Goal: Information Seeking & Learning: Learn about a topic

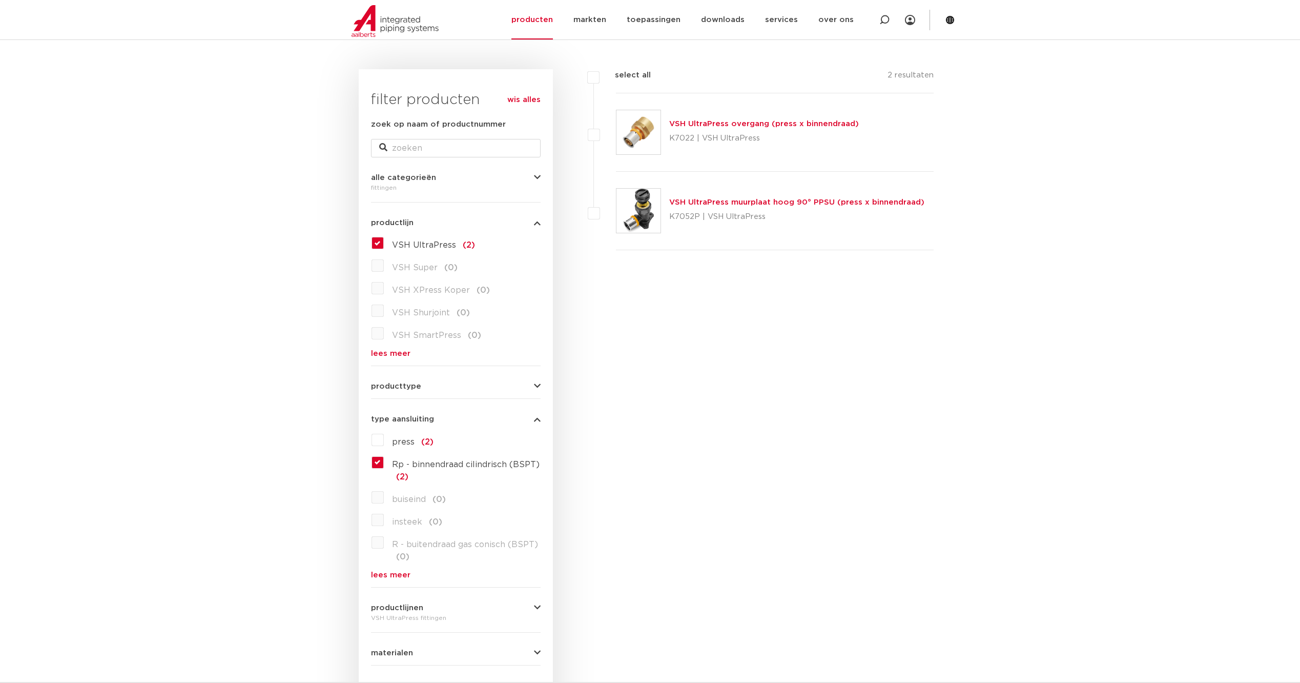
scroll to position [239, 0]
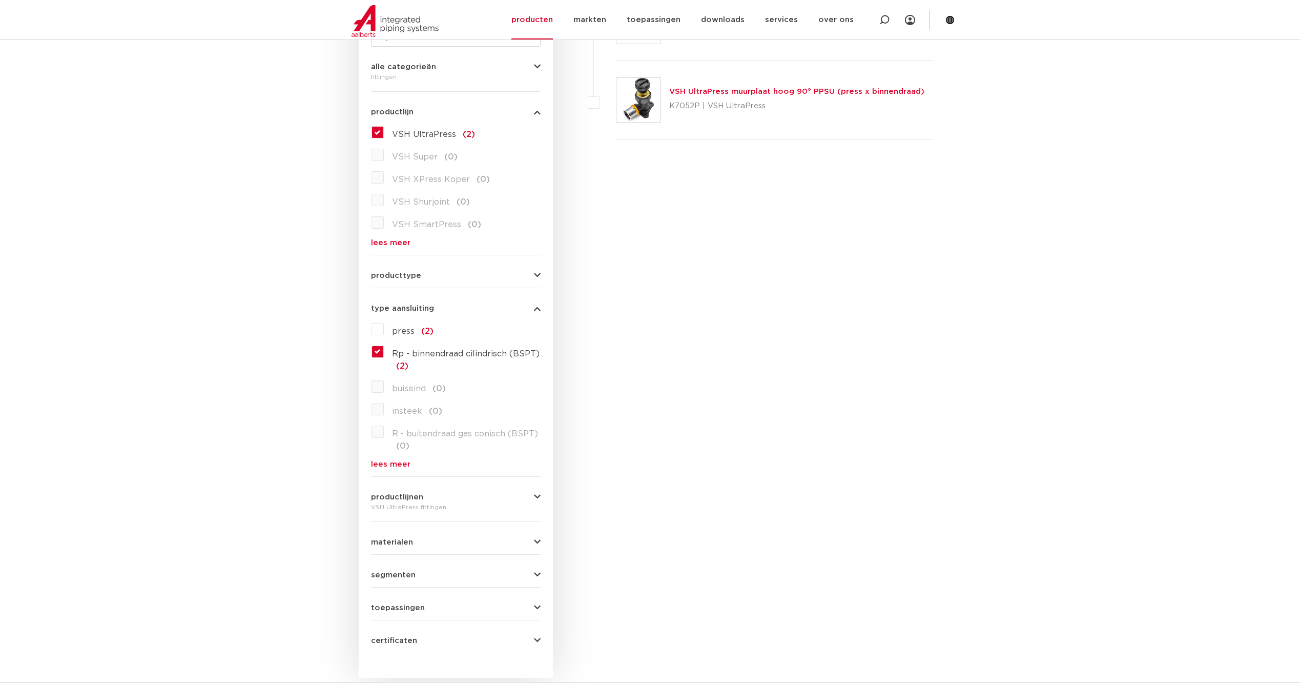
click at [394, 465] on link "lees meer" at bounding box center [456, 464] width 170 height 8
click at [384, 353] on label "Rp - binnendraad cilindrisch (BSPT) (2)" at bounding box center [462, 357] width 157 height 29
click at [0, 0] on input "Rp - binnendraad cilindrisch (BSPT) (2)" at bounding box center [0, 0] width 0 height 0
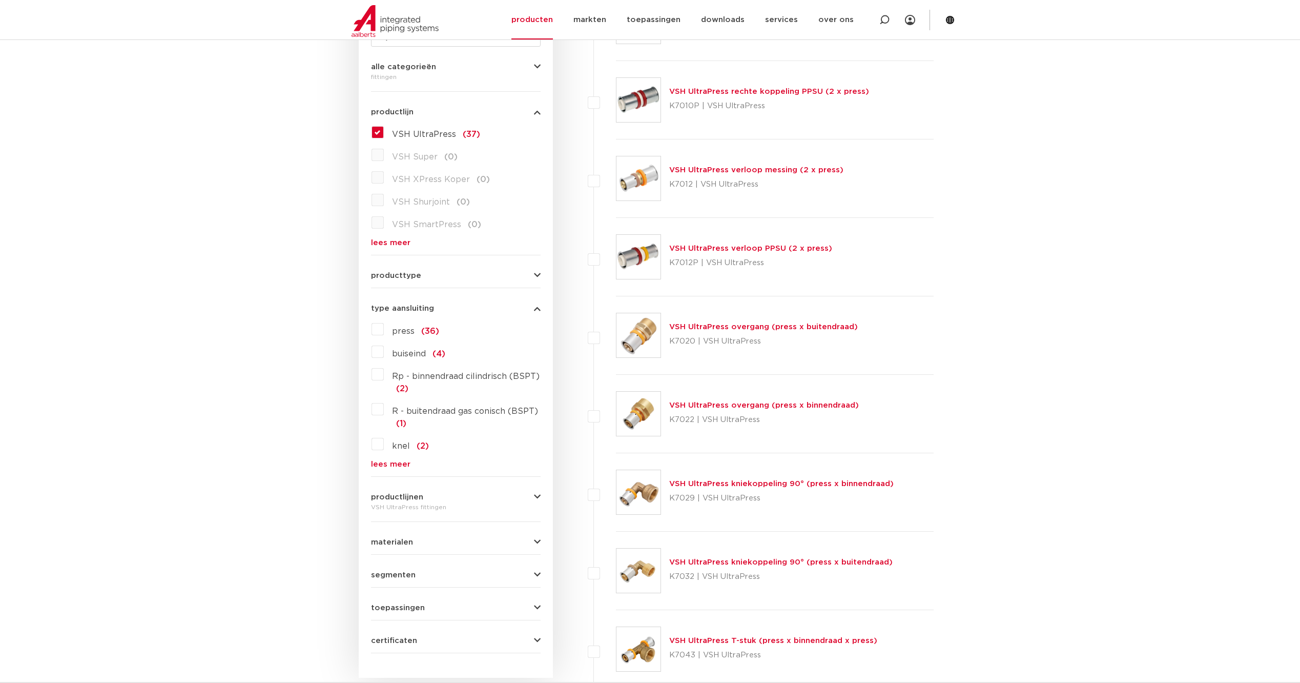
click at [380, 464] on link "lees meer" at bounding box center [456, 464] width 170 height 8
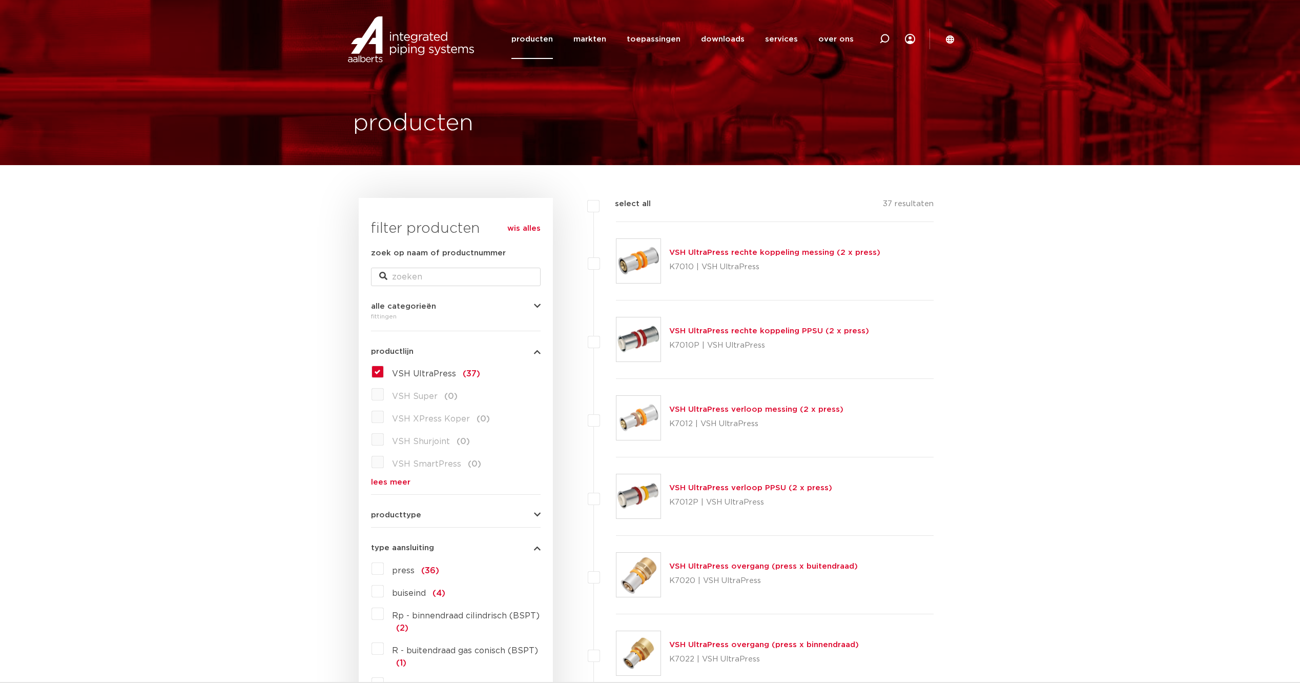
click at [384, 371] on label "VSH UltraPress (37)" at bounding box center [432, 371] width 96 height 16
click at [0, 0] on input "VSH UltraPress (37)" at bounding box center [0, 0] width 0 height 0
click at [524, 231] on link "wis alles" at bounding box center [523, 228] width 33 height 12
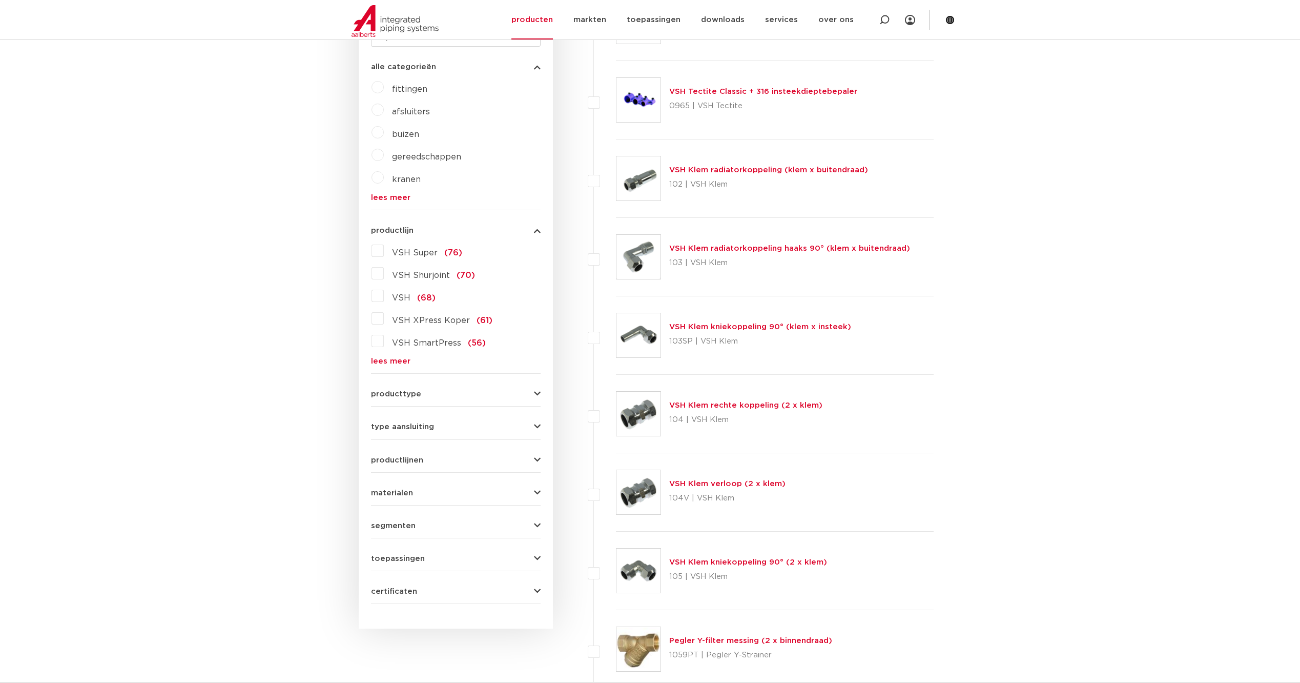
click at [515, 424] on button "type aansluiting" at bounding box center [456, 427] width 170 height 8
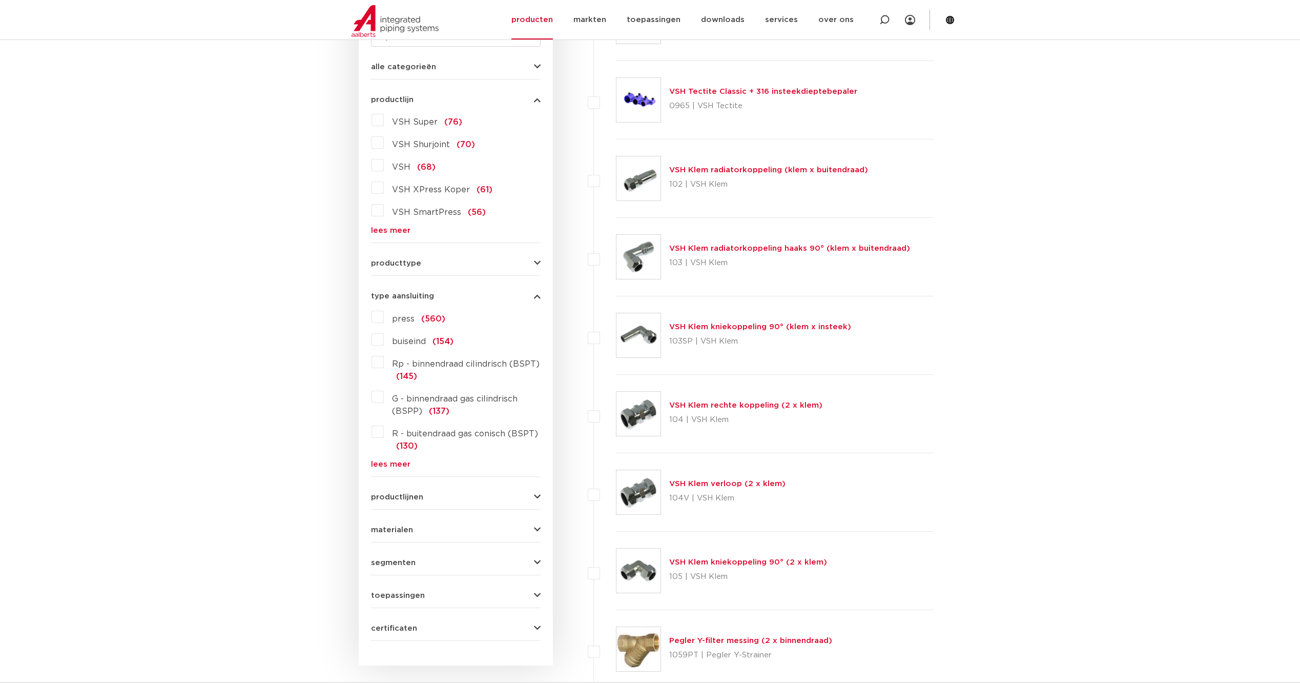
click at [390, 462] on link "lees meer" at bounding box center [456, 464] width 170 height 8
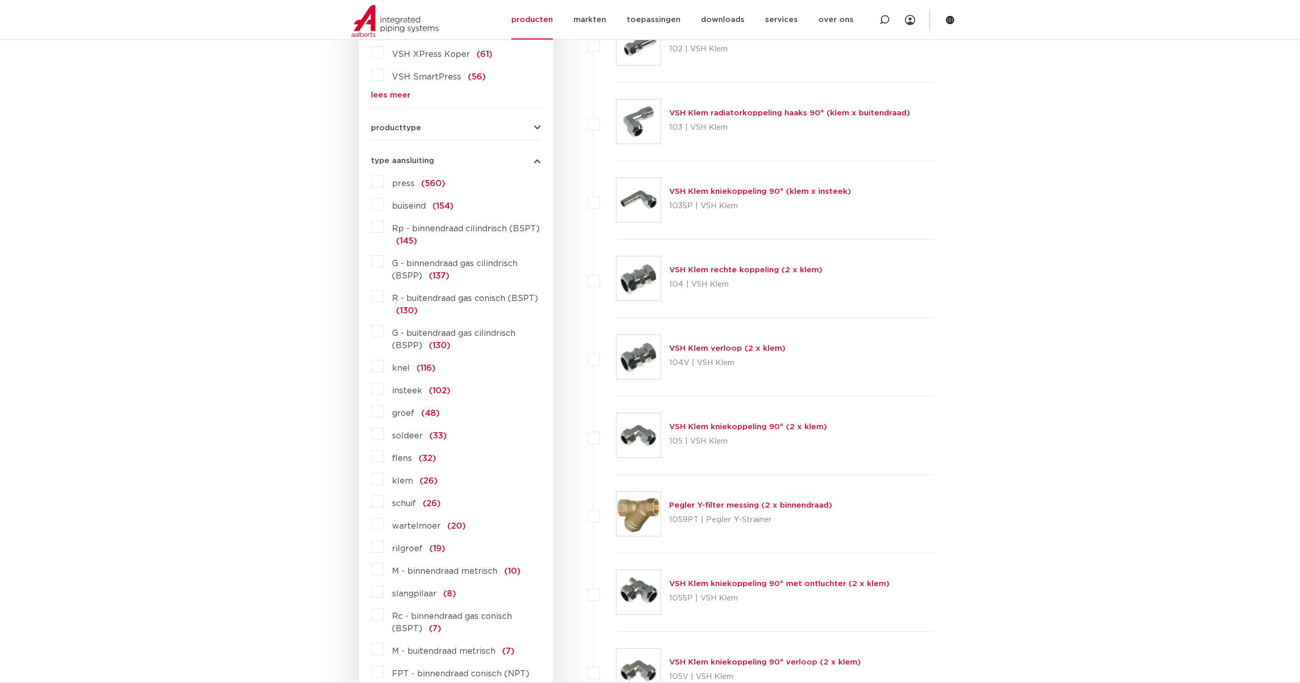
scroll to position [359, 0]
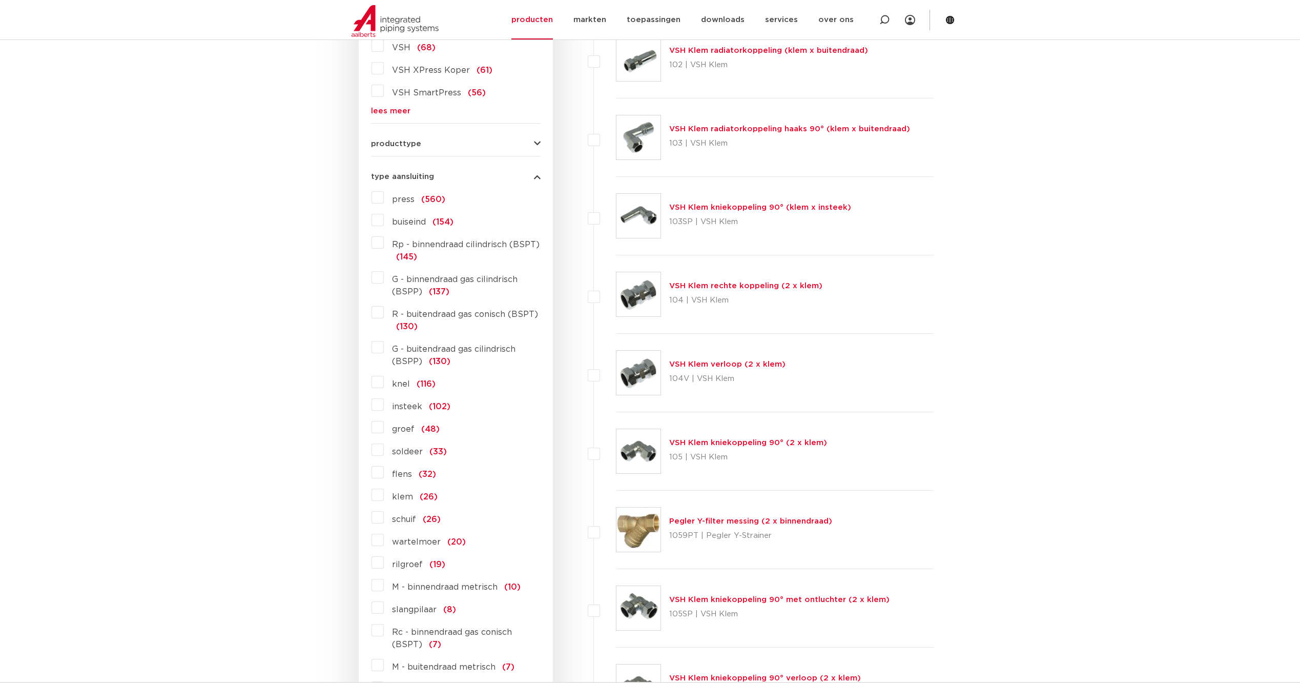
click at [384, 277] on label "G - binnendraad gas cilindrisch (BSPP) (137)" at bounding box center [462, 283] width 157 height 29
click at [0, 0] on input "G - binnendraad gas cilindrisch (BSPP) (137)" at bounding box center [0, 0] width 0 height 0
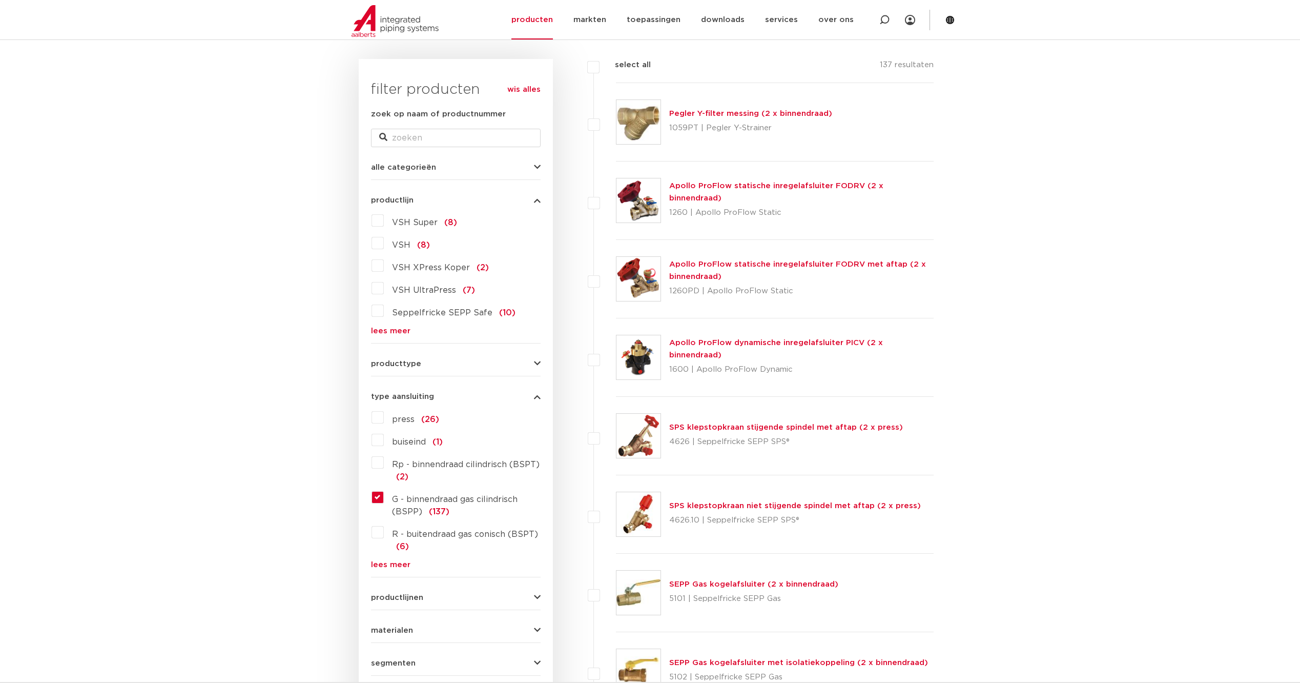
scroll to position [119, 0]
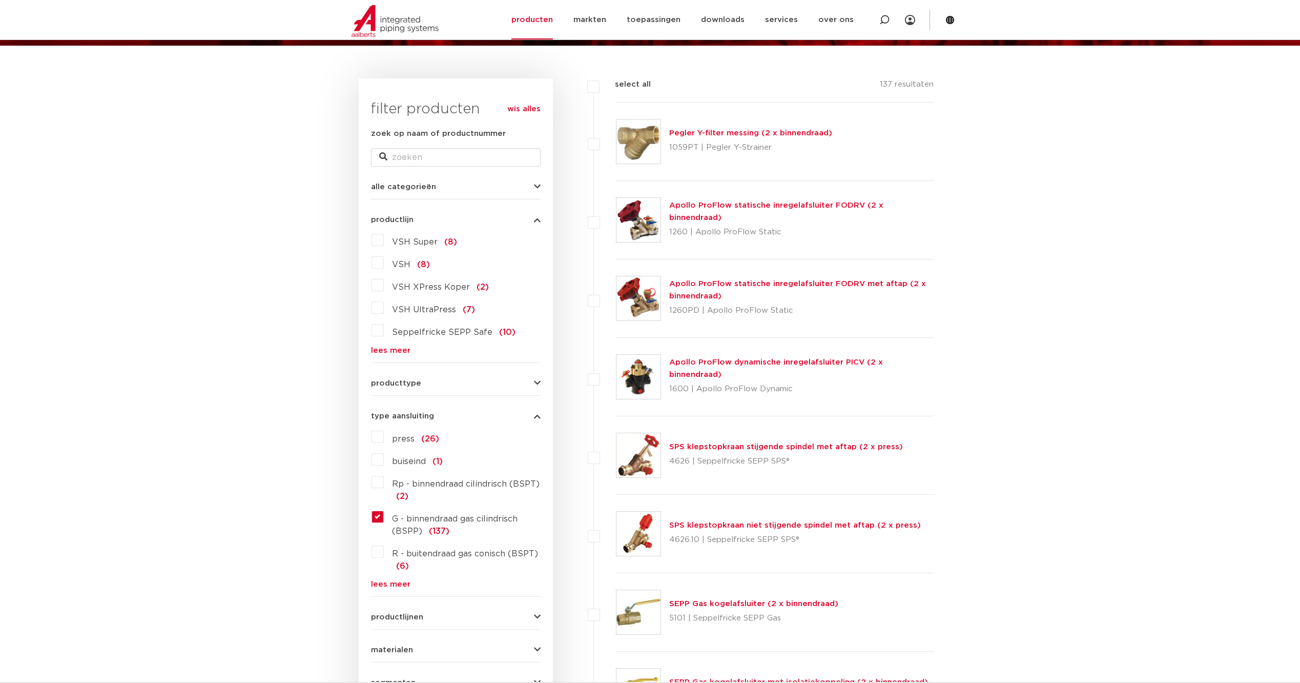
click at [884, 211] on link "Apollo ProFlow statische inregelafsluiter FODRV (2 x binnendraad)" at bounding box center [776, 211] width 214 height 20
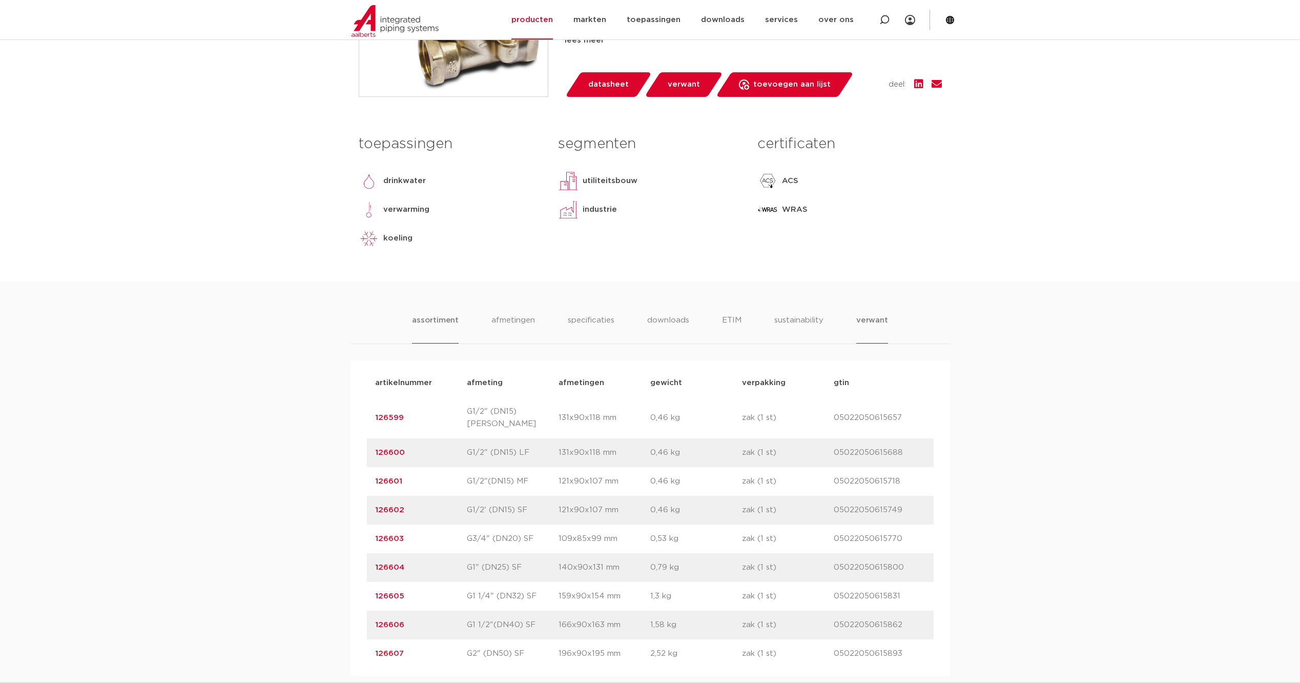
scroll to position [359, 0]
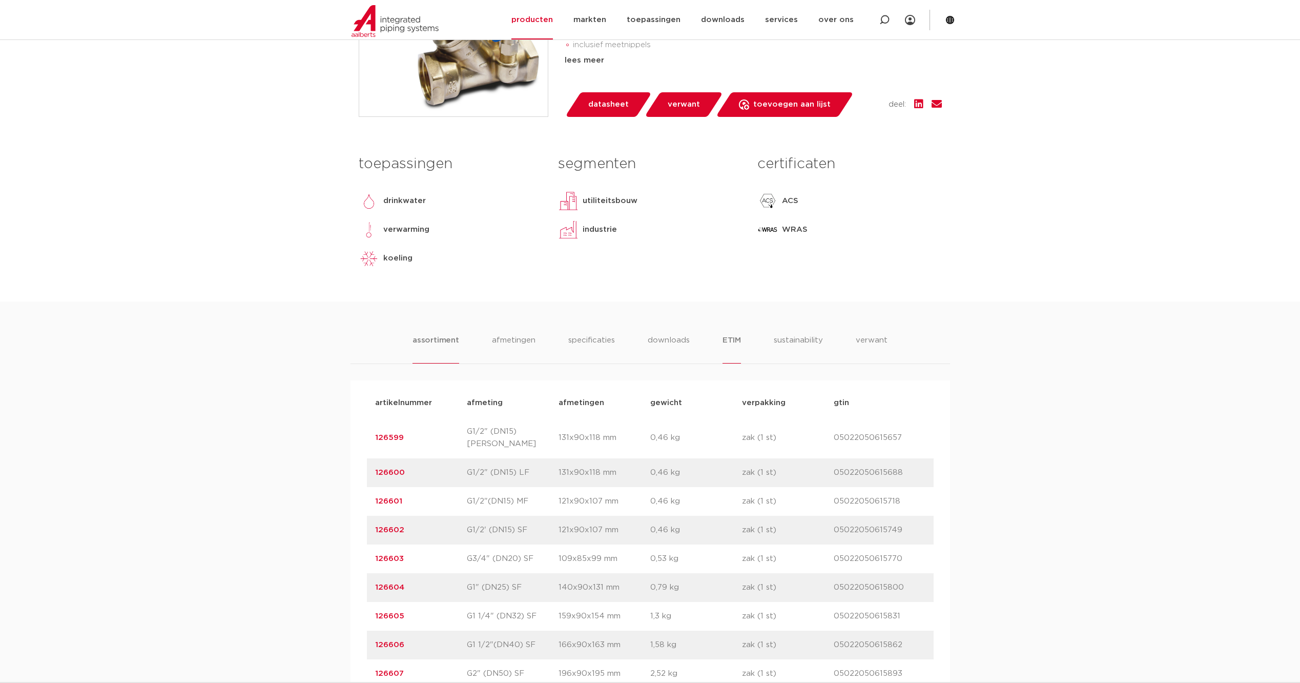
click at [739, 338] on li "ETIM" at bounding box center [732, 348] width 18 height 29
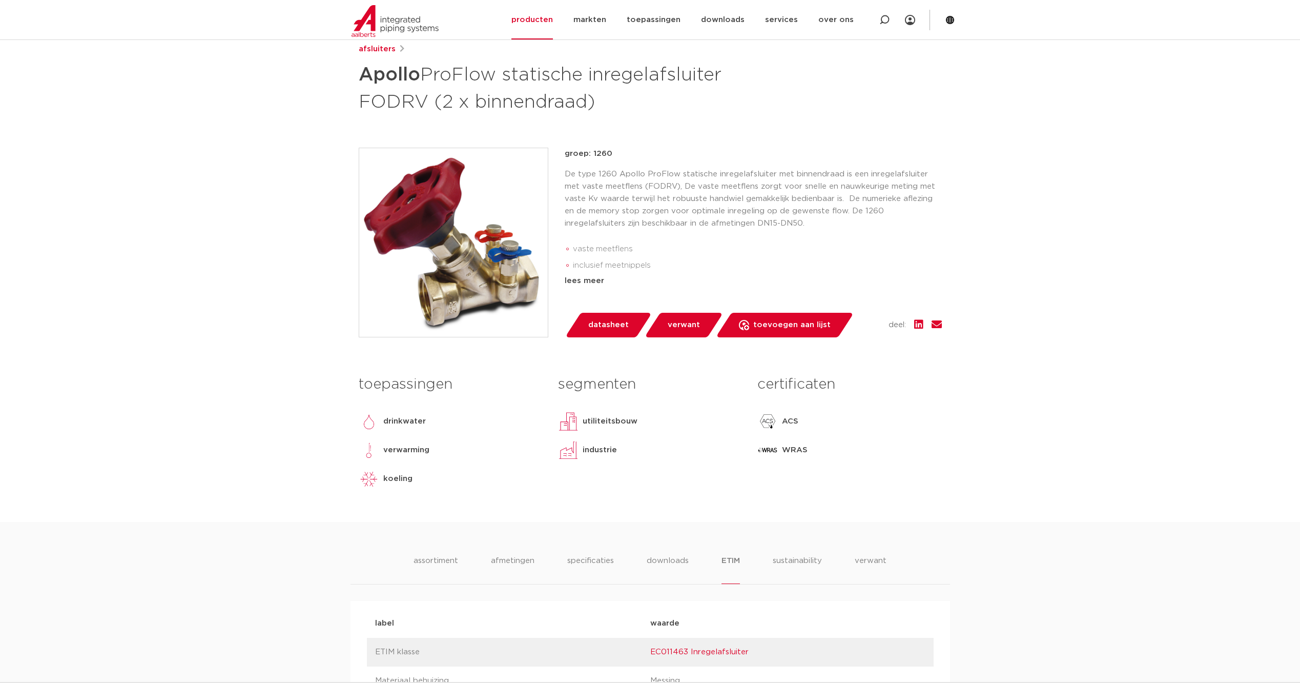
scroll to position [119, 0]
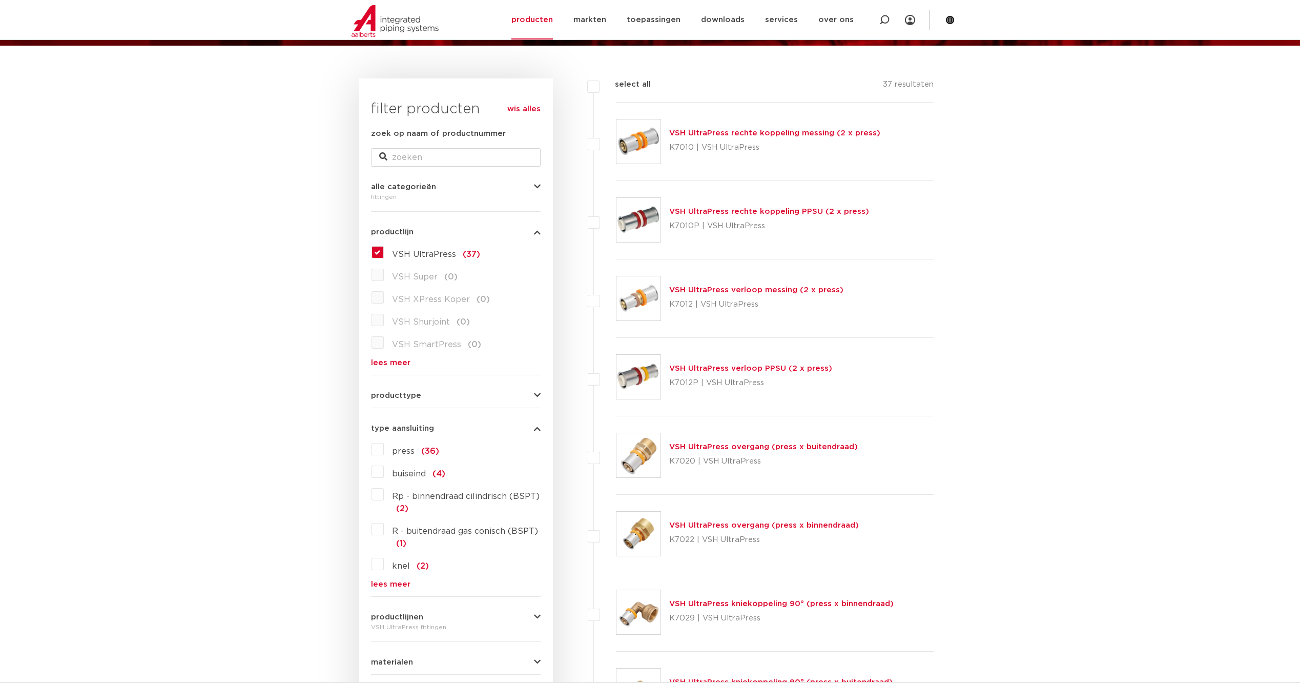
scroll to position [119, 0]
click at [526, 110] on link "wis alles" at bounding box center [523, 109] width 33 height 12
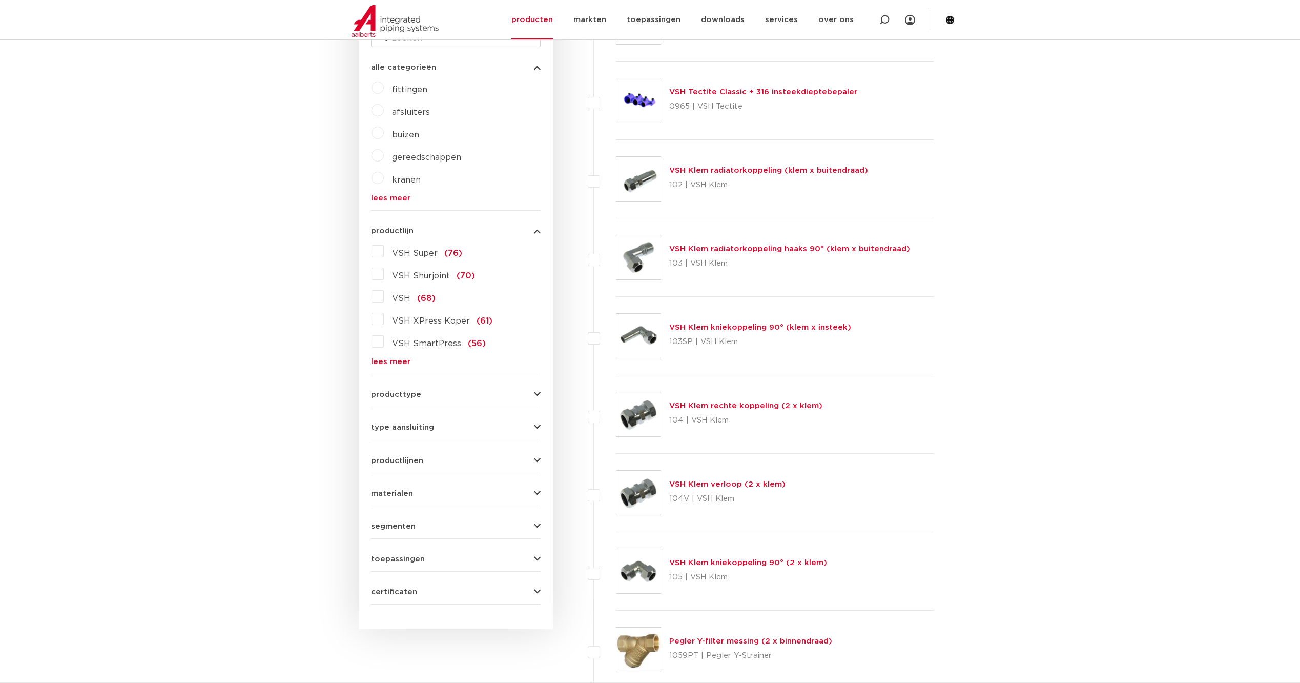
click at [392, 358] on link "lees meer" at bounding box center [456, 362] width 170 height 8
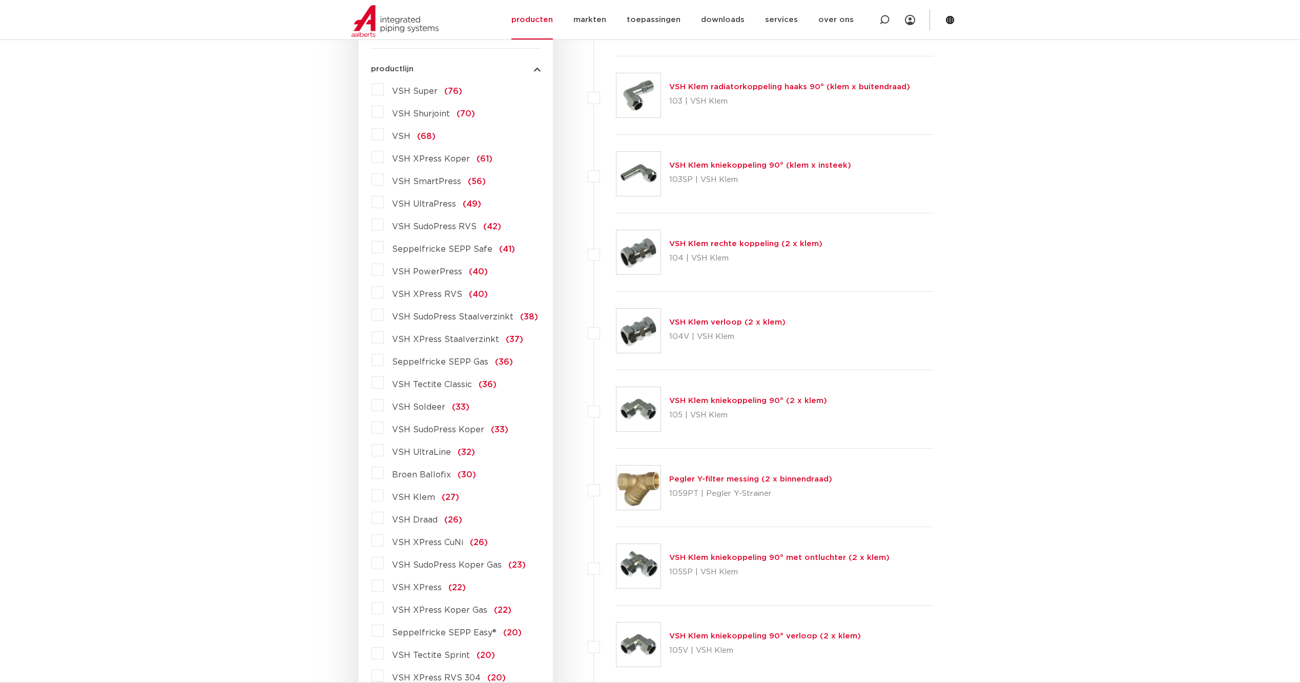
scroll to position [119, 0]
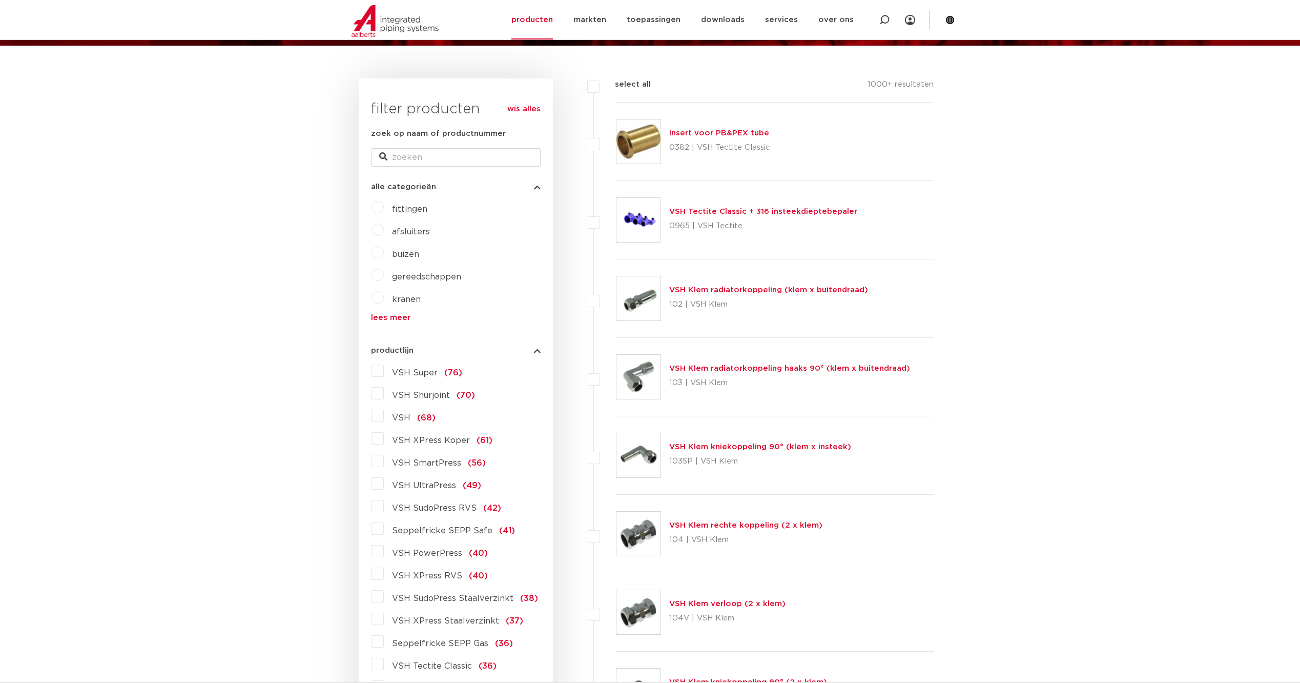
click at [535, 347] on icon "button" at bounding box center [537, 350] width 7 height 8
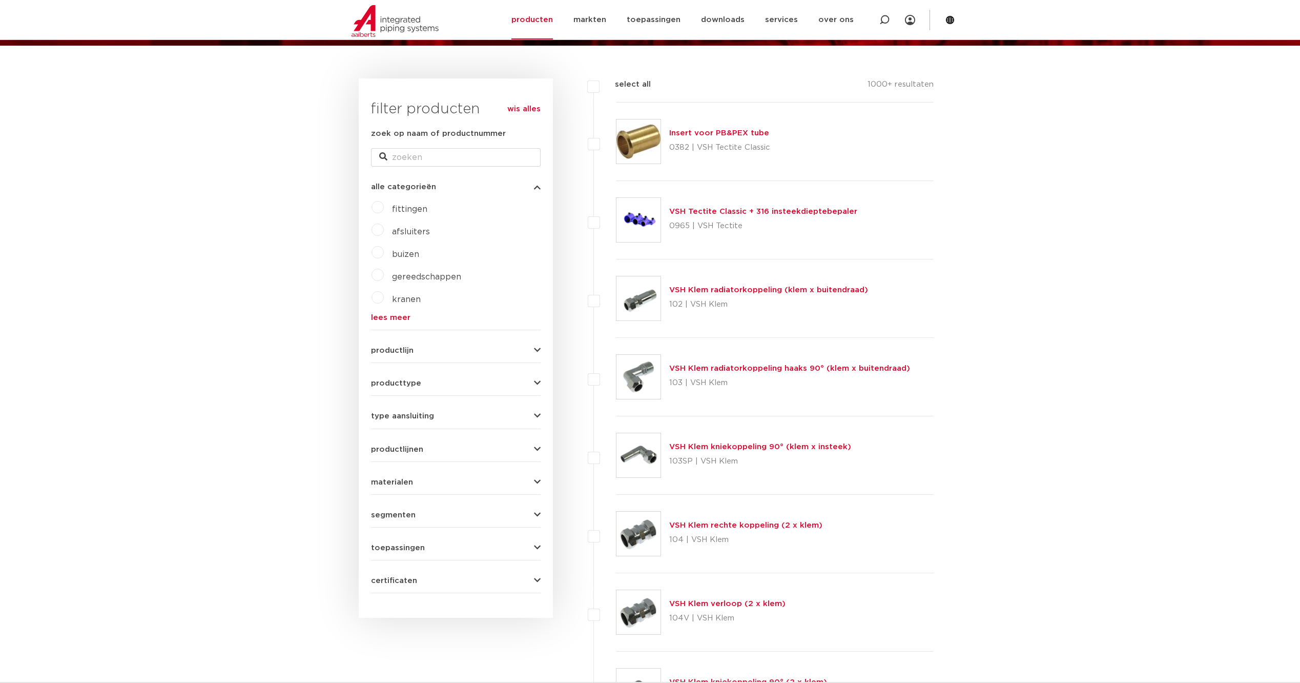
click at [453, 416] on button "type aansluiting" at bounding box center [456, 416] width 170 height 8
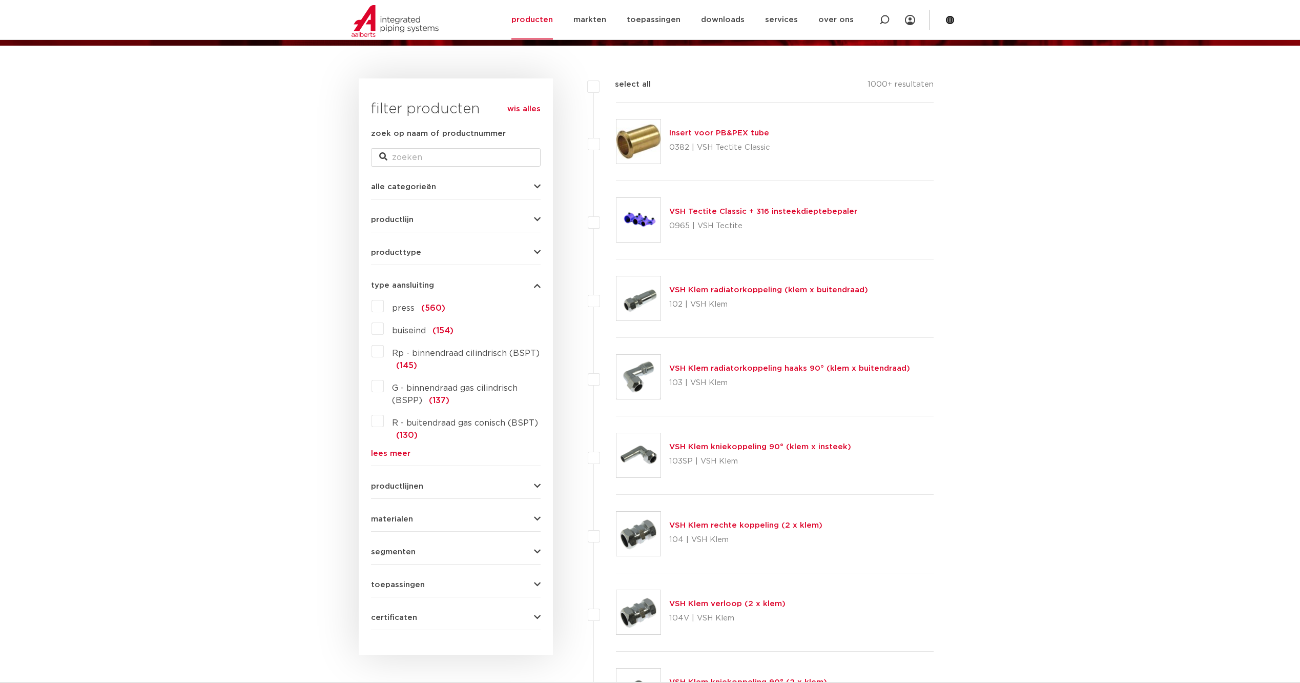
click at [384, 385] on label "G - binnendraad gas cilindrisch (BSPP) (137)" at bounding box center [462, 392] width 157 height 29
click at [0, 0] on input "G - binnendraad gas cilindrisch (BSPP) (137)" at bounding box center [0, 0] width 0 height 0
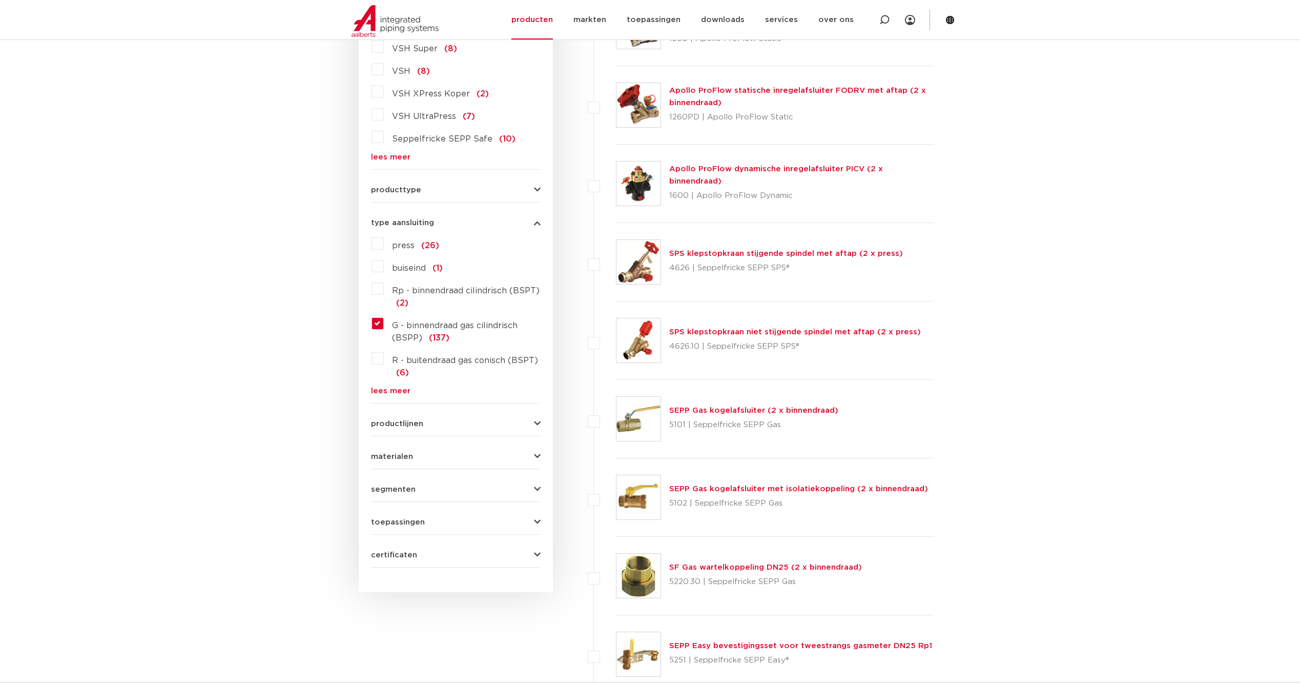
scroll to position [359, 0]
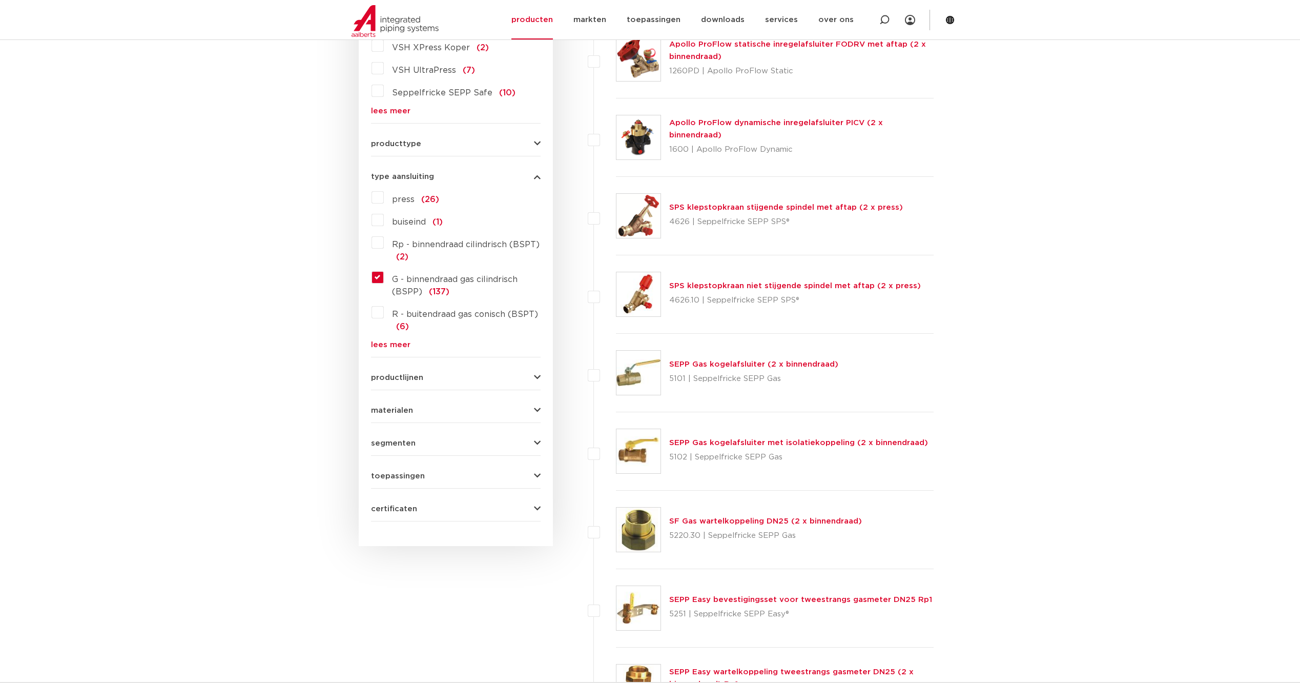
click at [536, 377] on icon "button" at bounding box center [537, 378] width 7 height 8
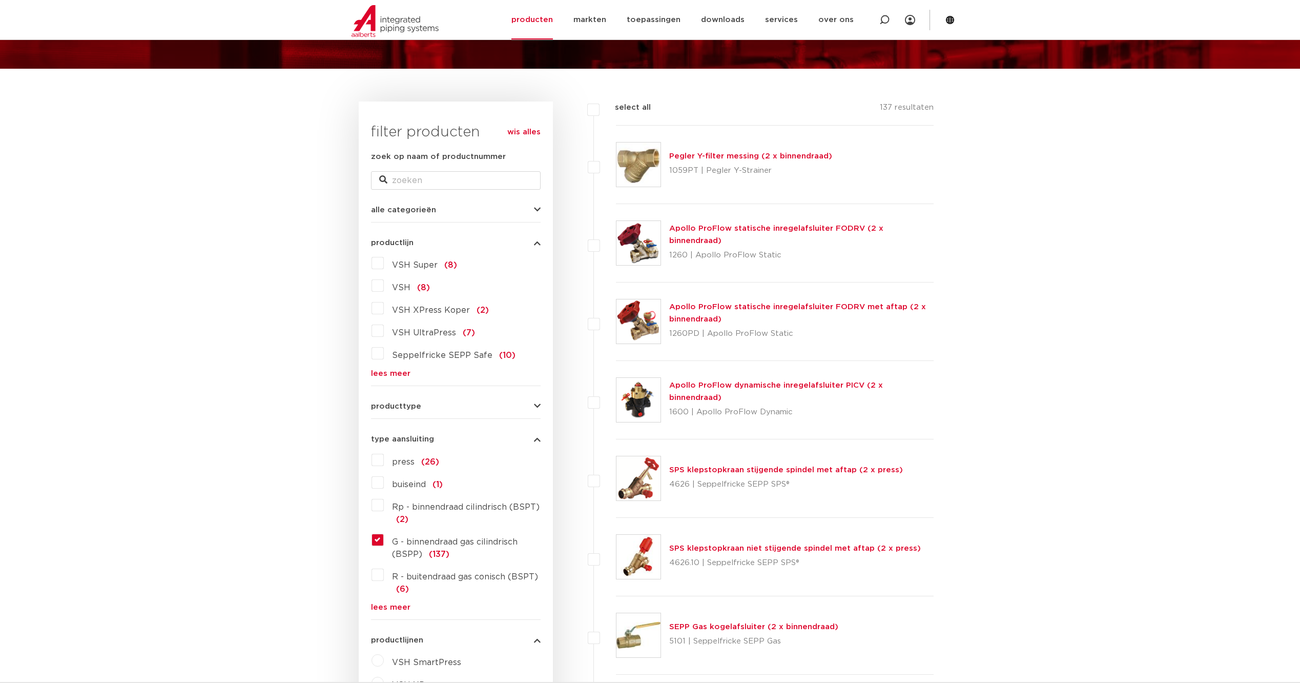
scroll to position [119, 0]
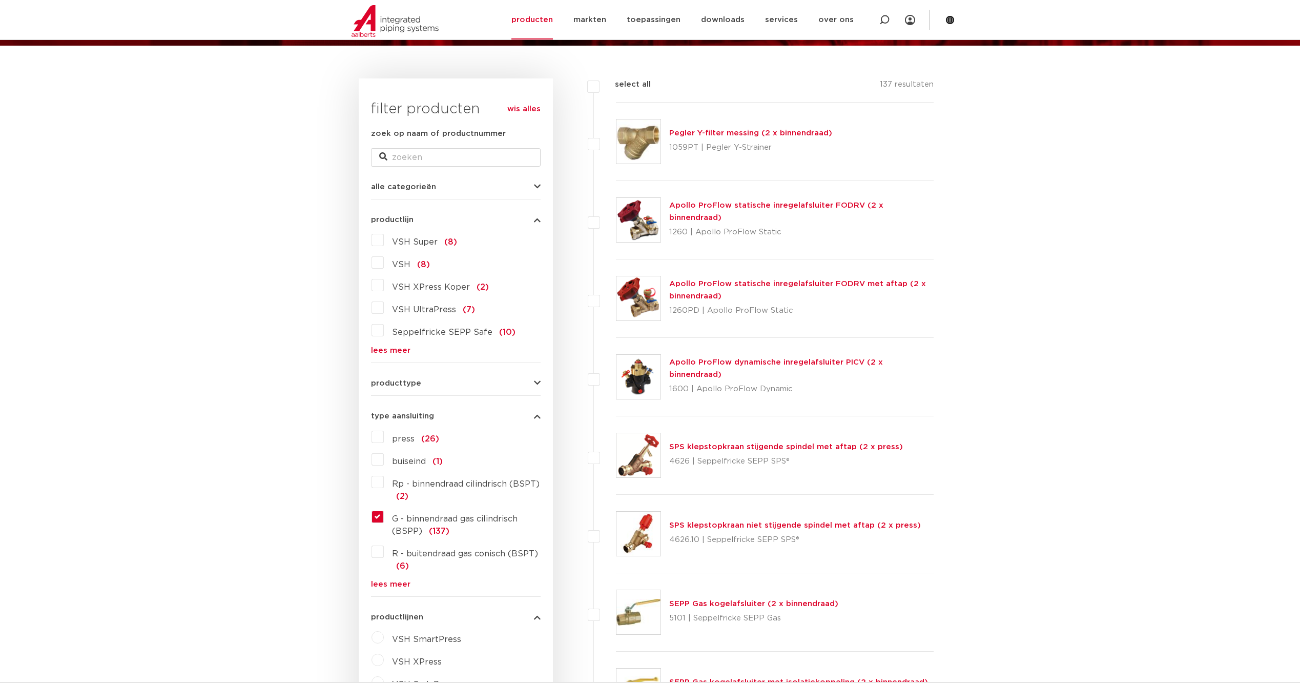
click at [537, 380] on icon "button" at bounding box center [537, 383] width 7 height 8
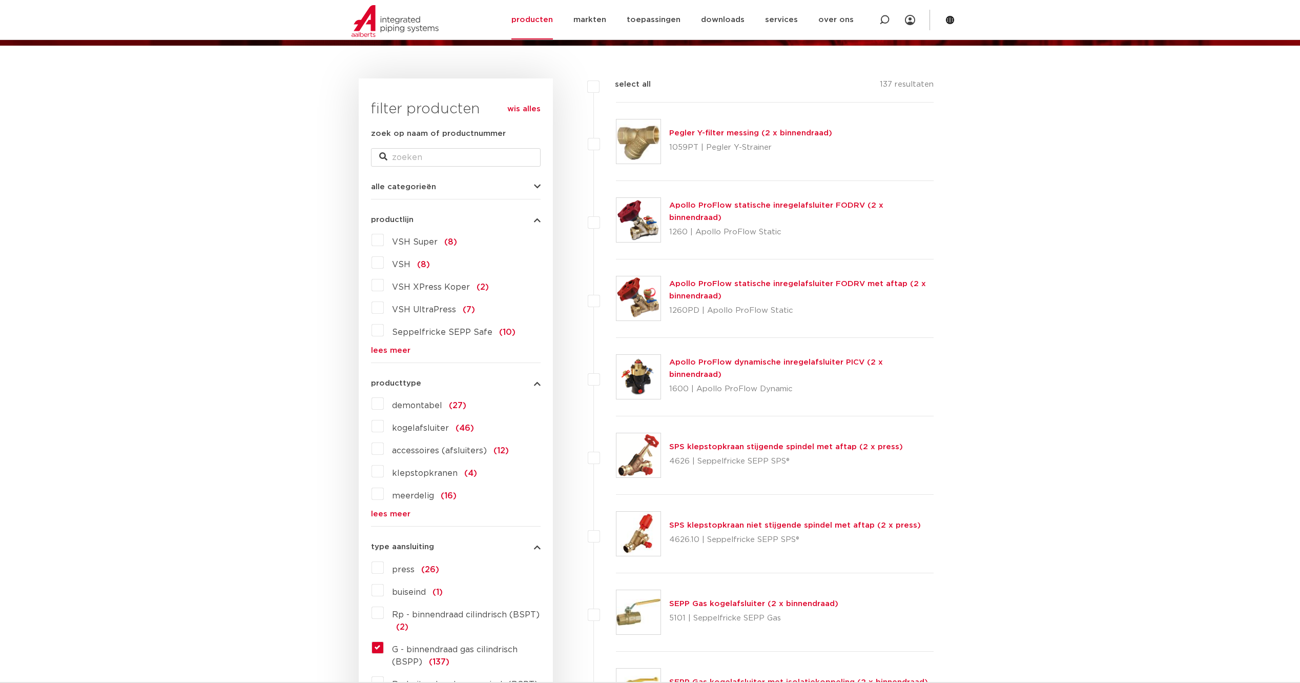
click at [539, 383] on icon "button" at bounding box center [537, 383] width 7 height 8
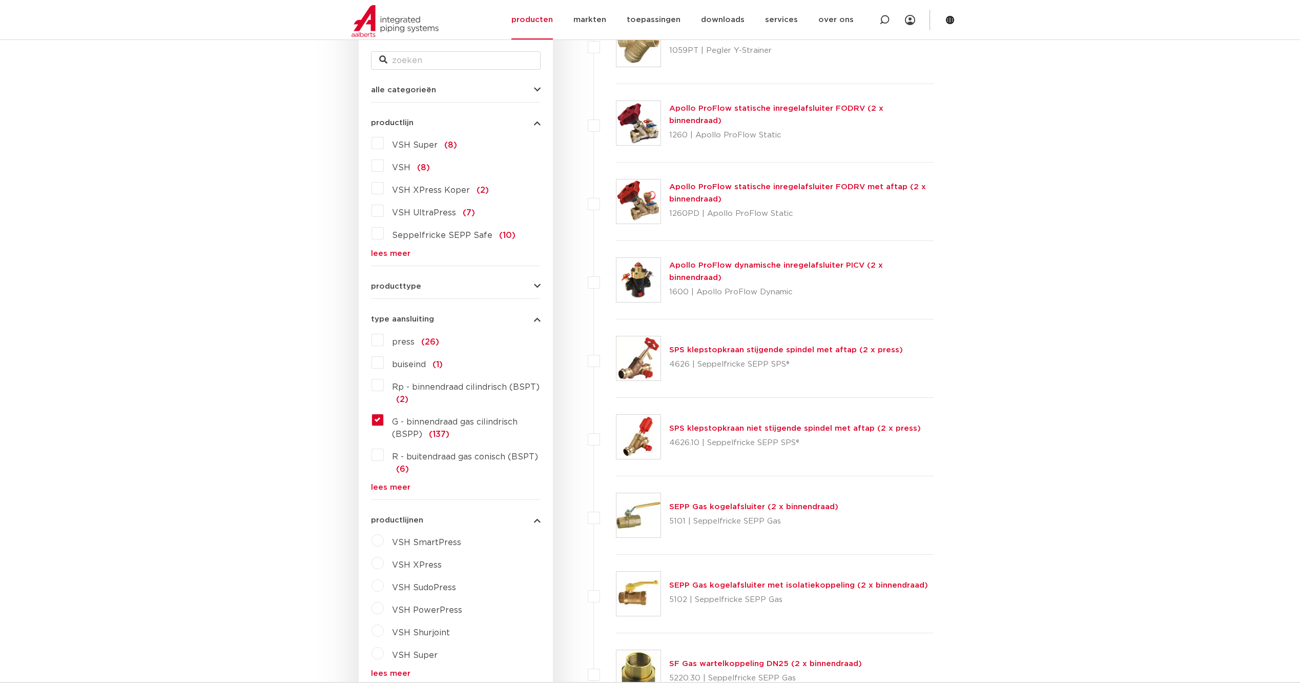
scroll to position [239, 0]
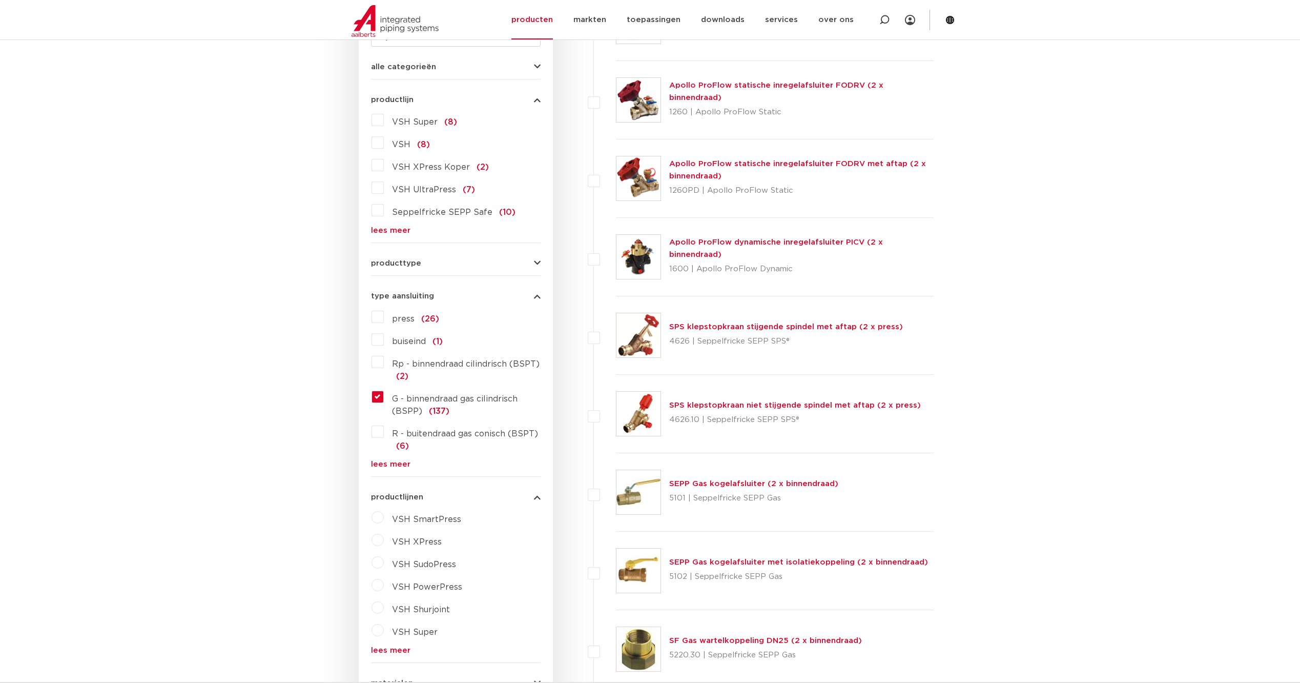
click at [539, 67] on icon "button" at bounding box center [537, 67] width 7 height 8
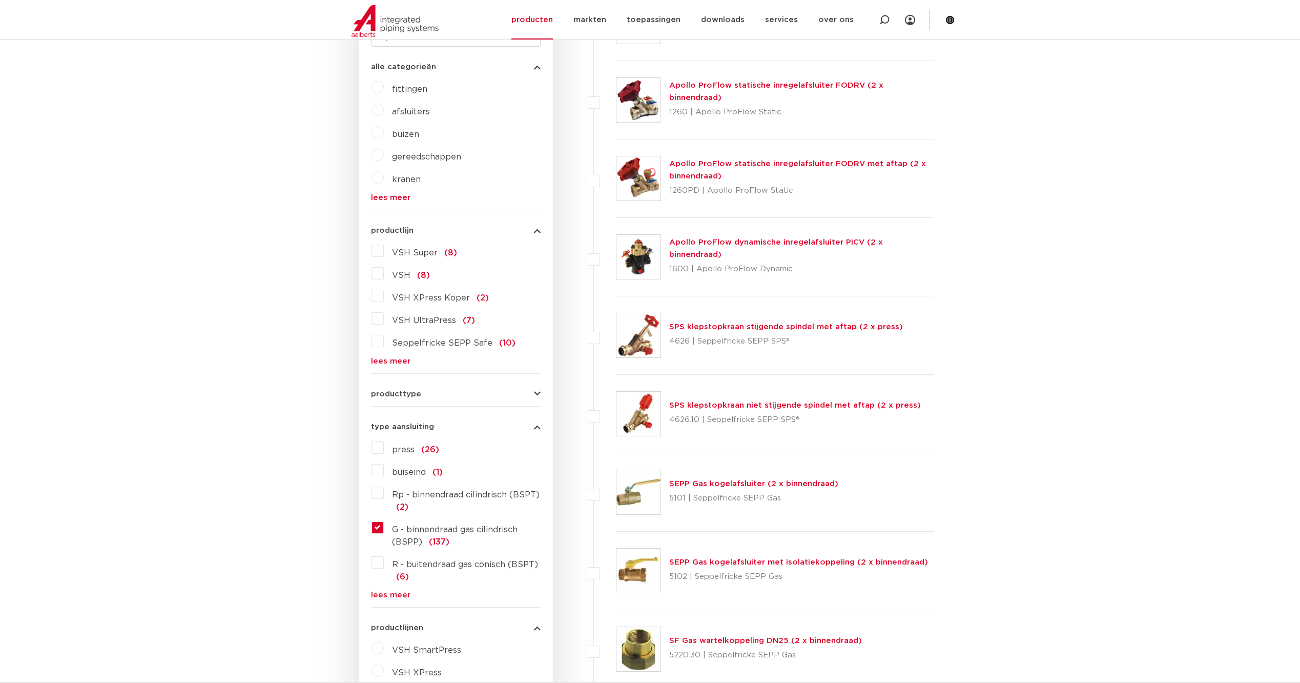
click at [384, 88] on label "fittingen" at bounding box center [406, 87] width 44 height 16
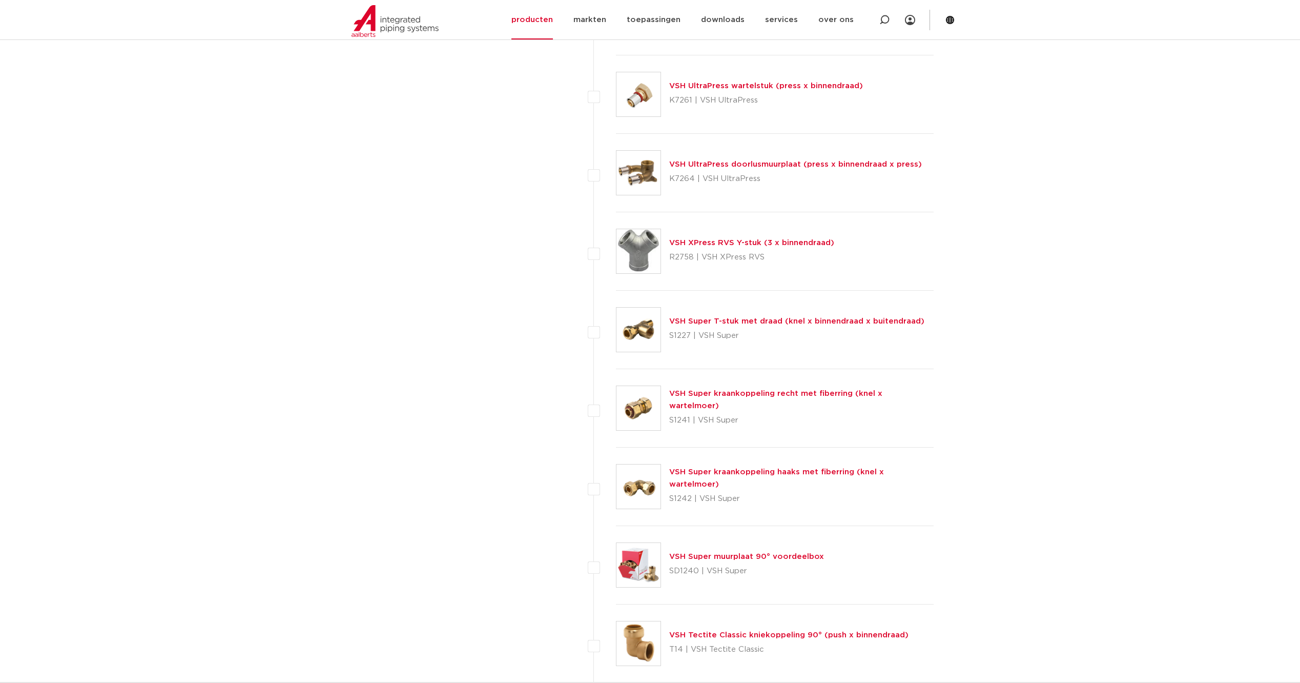
scroll to position [2870, 0]
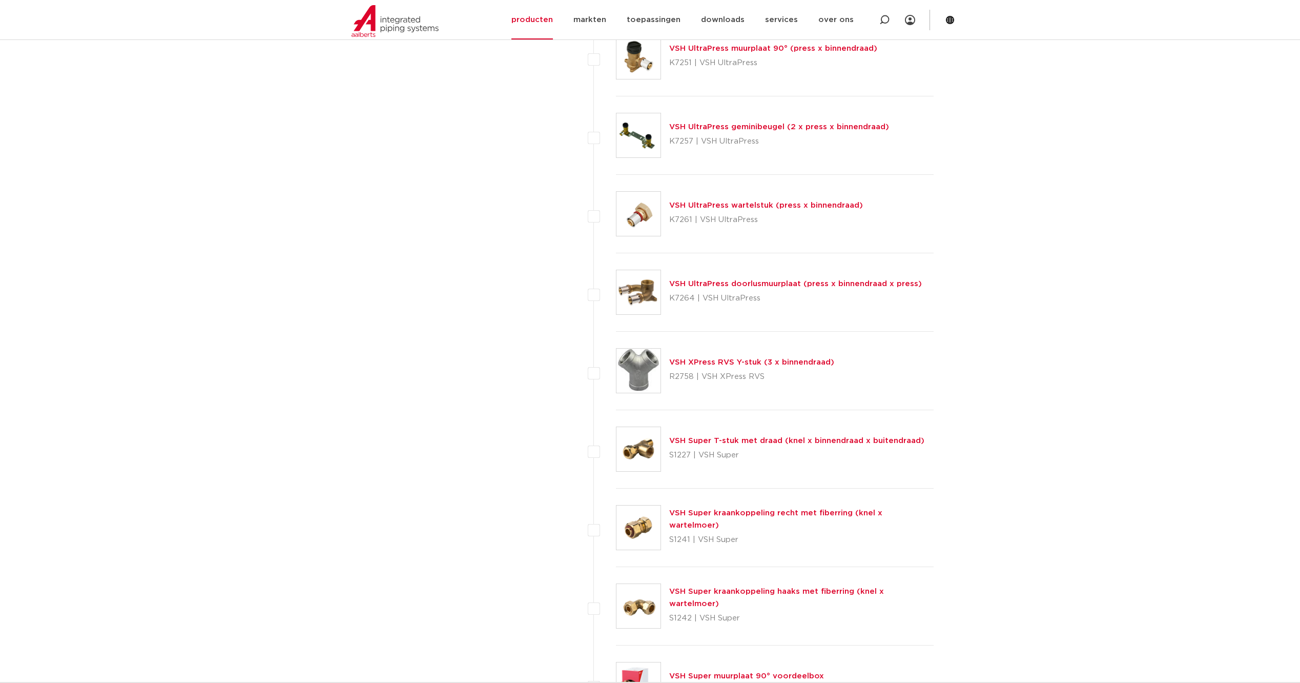
click at [858, 281] on link "VSH UltraPress doorlusmuurplaat (press x binnendraad x press)" at bounding box center [795, 284] width 253 height 8
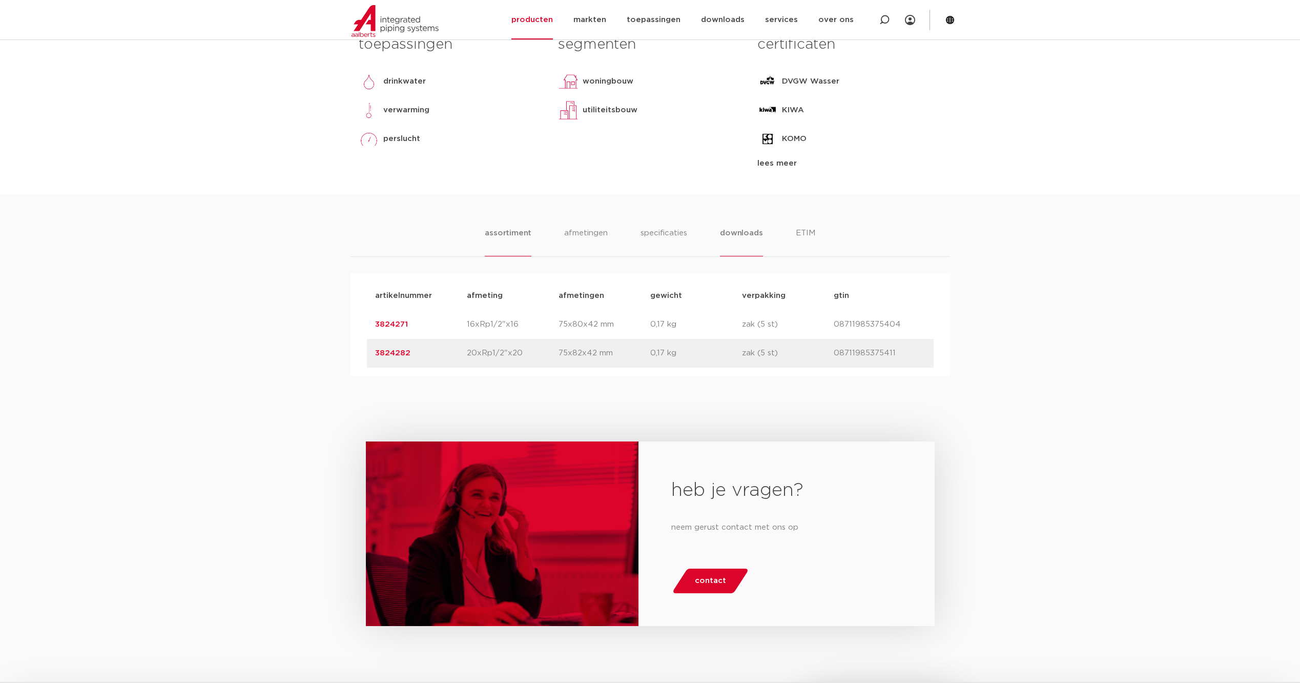
click at [758, 235] on li "downloads" at bounding box center [741, 241] width 43 height 29
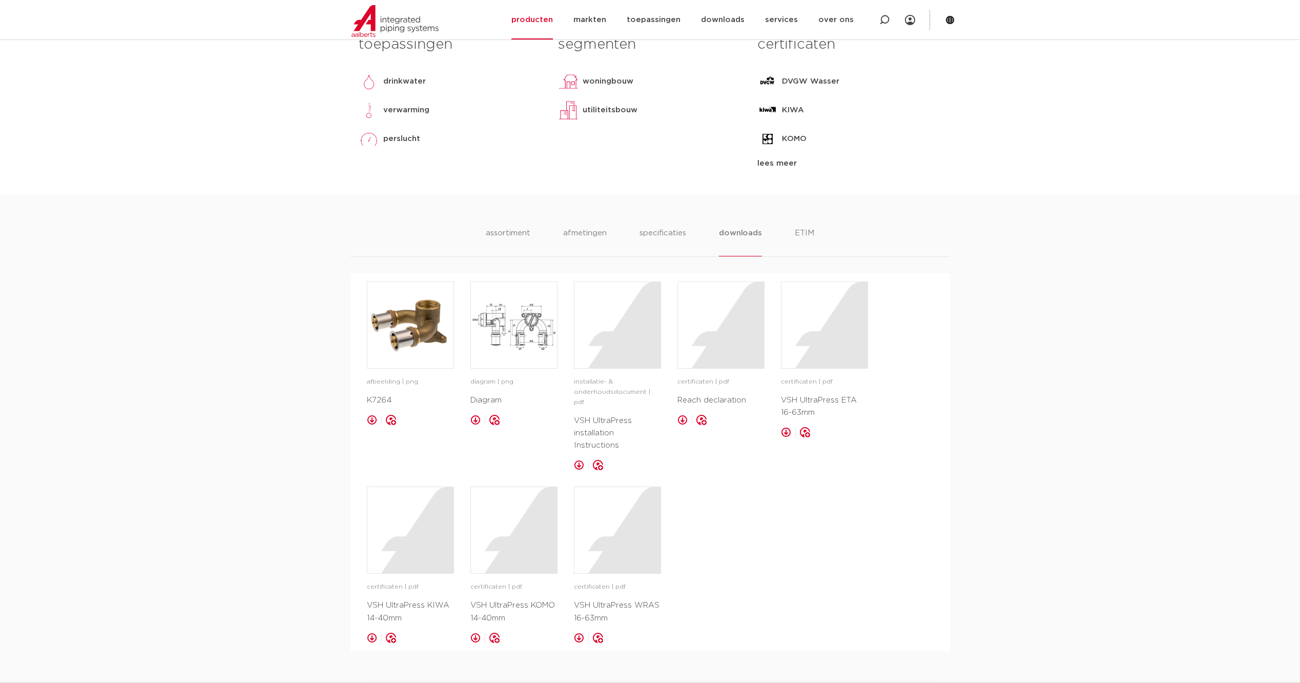
click at [790, 237] on ul "assortiment afmetingen specificaties downloads ETIM" at bounding box center [650, 241] width 328 height 29
click at [799, 234] on li "ETIM" at bounding box center [804, 241] width 18 height 29
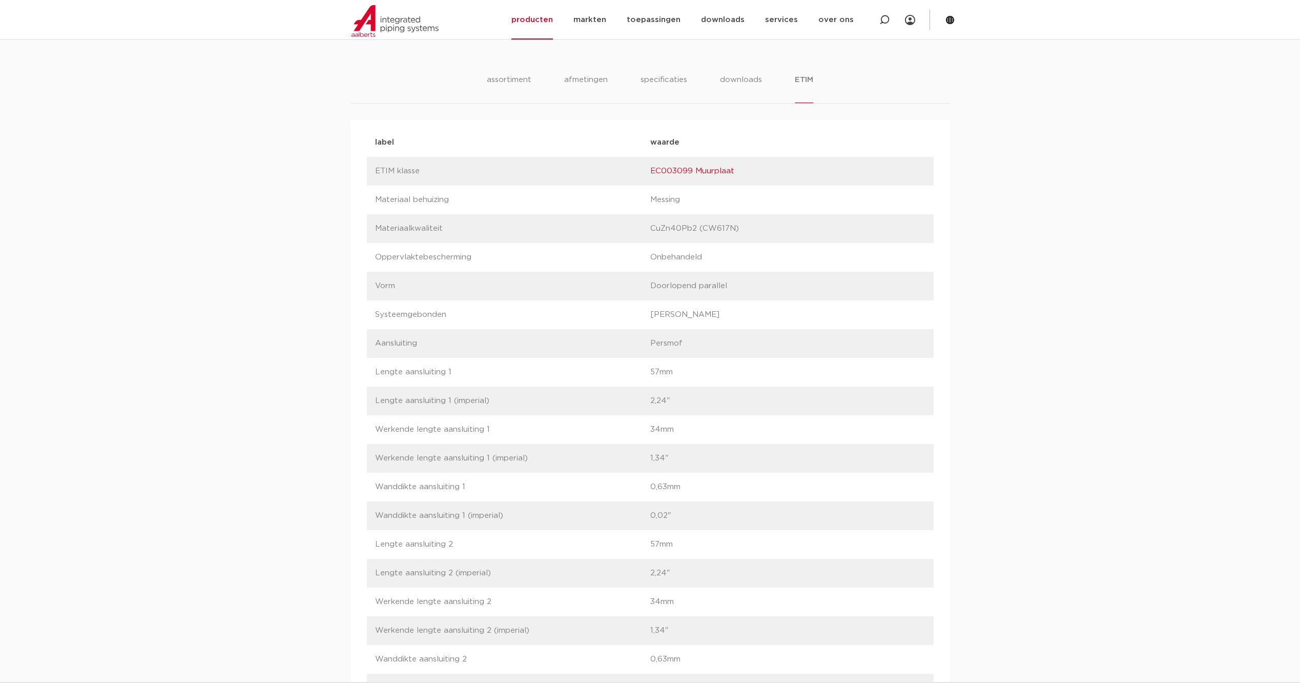
scroll to position [598, 0]
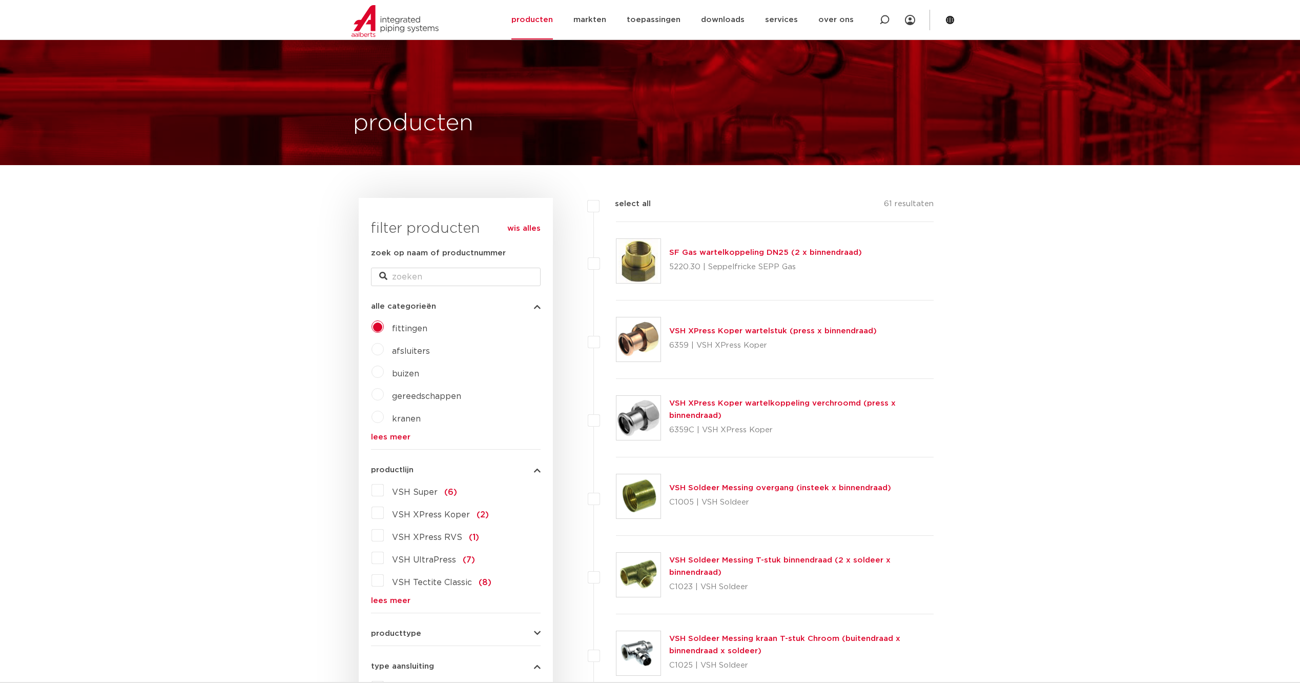
scroll to position [478, 0]
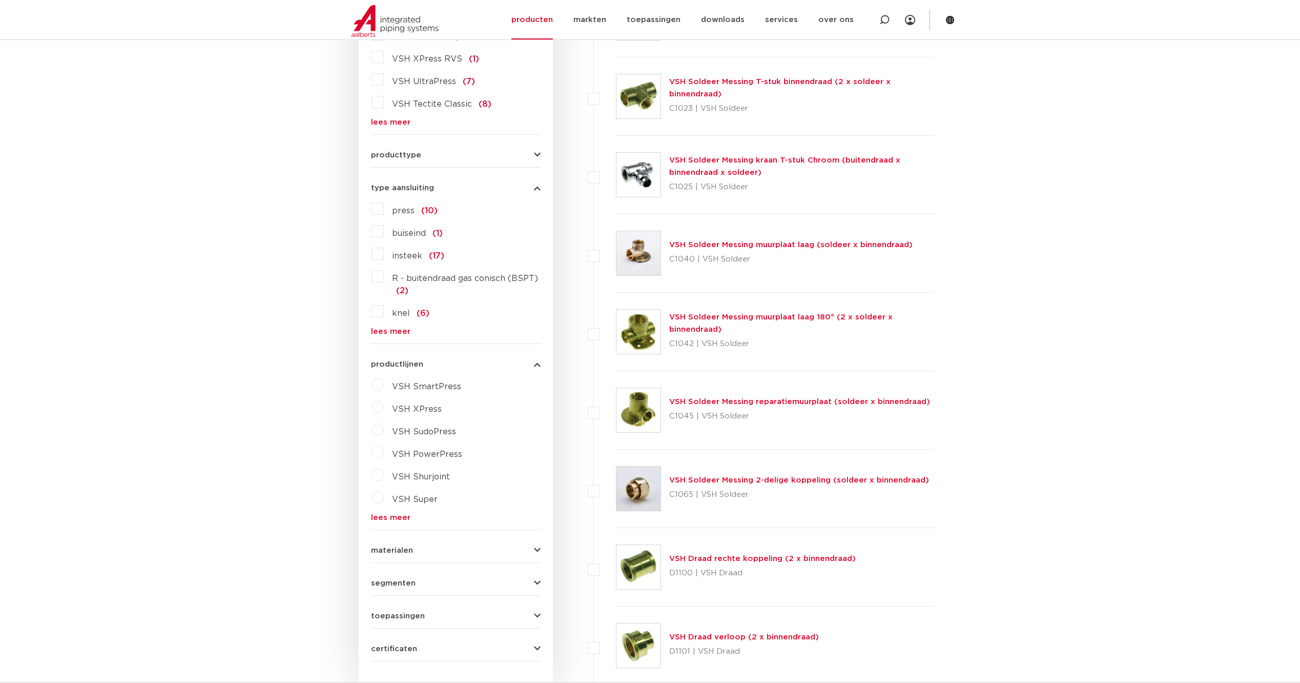
click at [387, 334] on link "lees meer" at bounding box center [456, 332] width 170 height 8
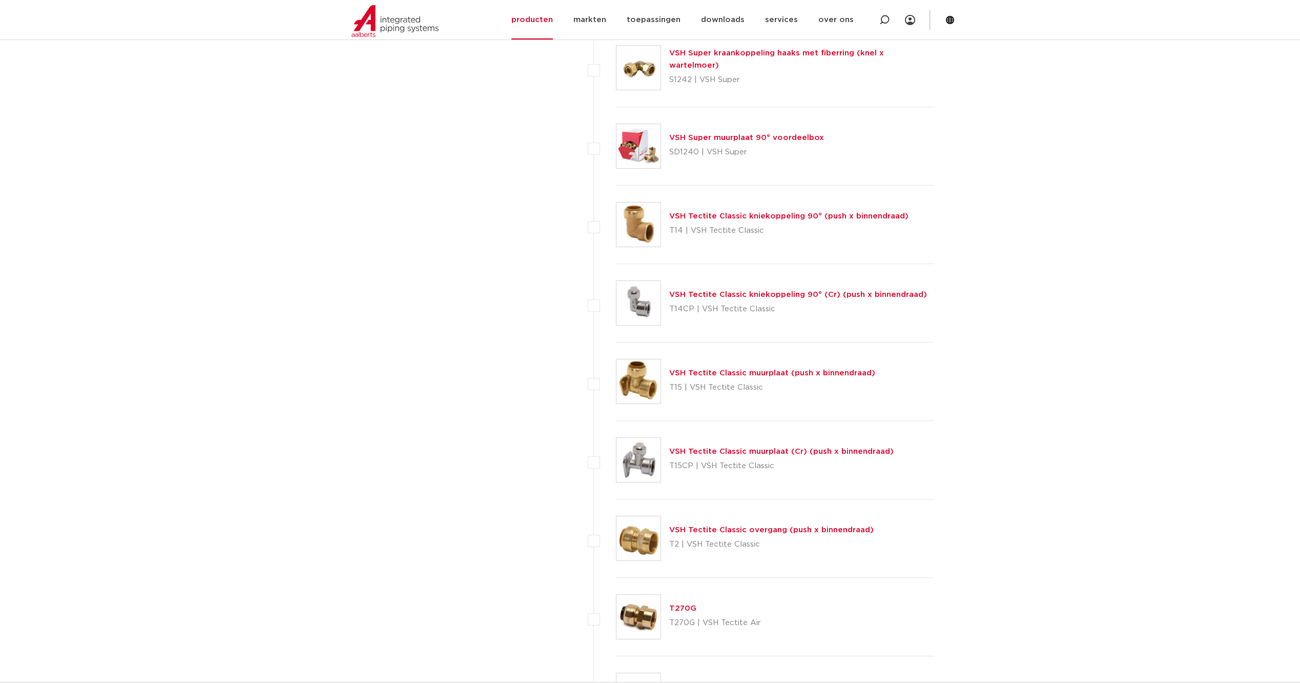
scroll to position [3767, 0]
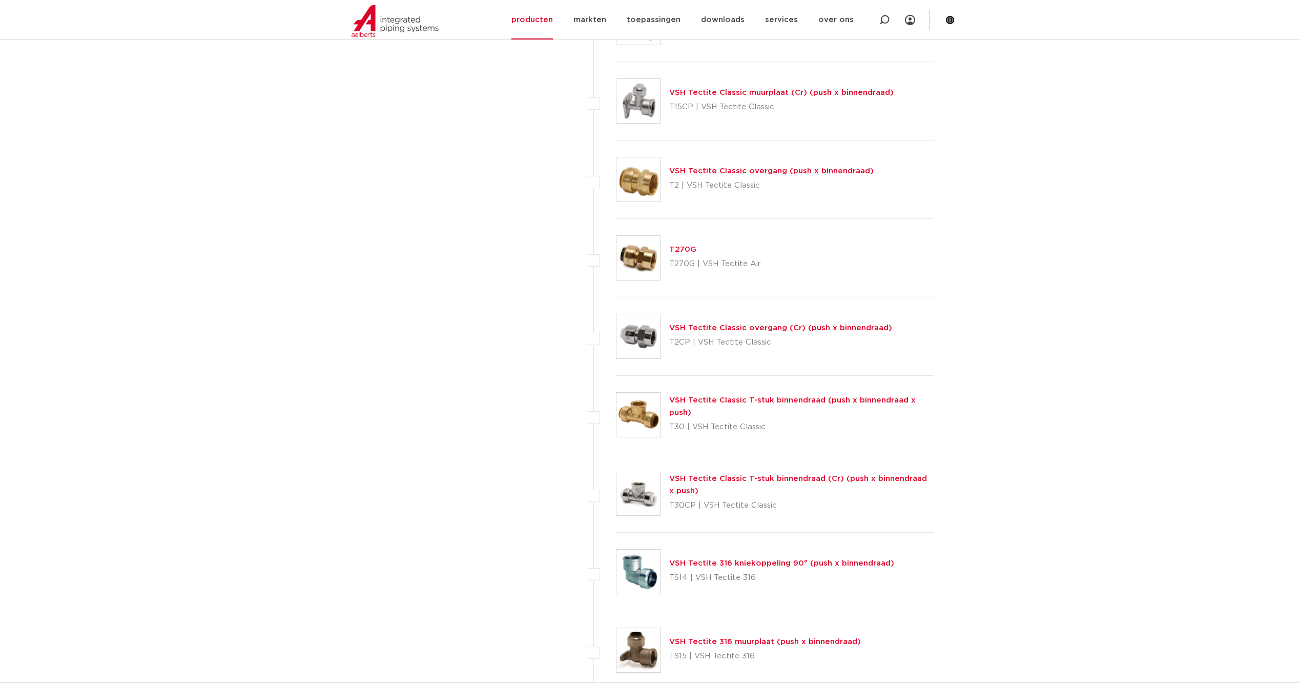
click at [791, 171] on link "VSH Tectite Classic overgang (push x binnendraad)" at bounding box center [771, 171] width 204 height 8
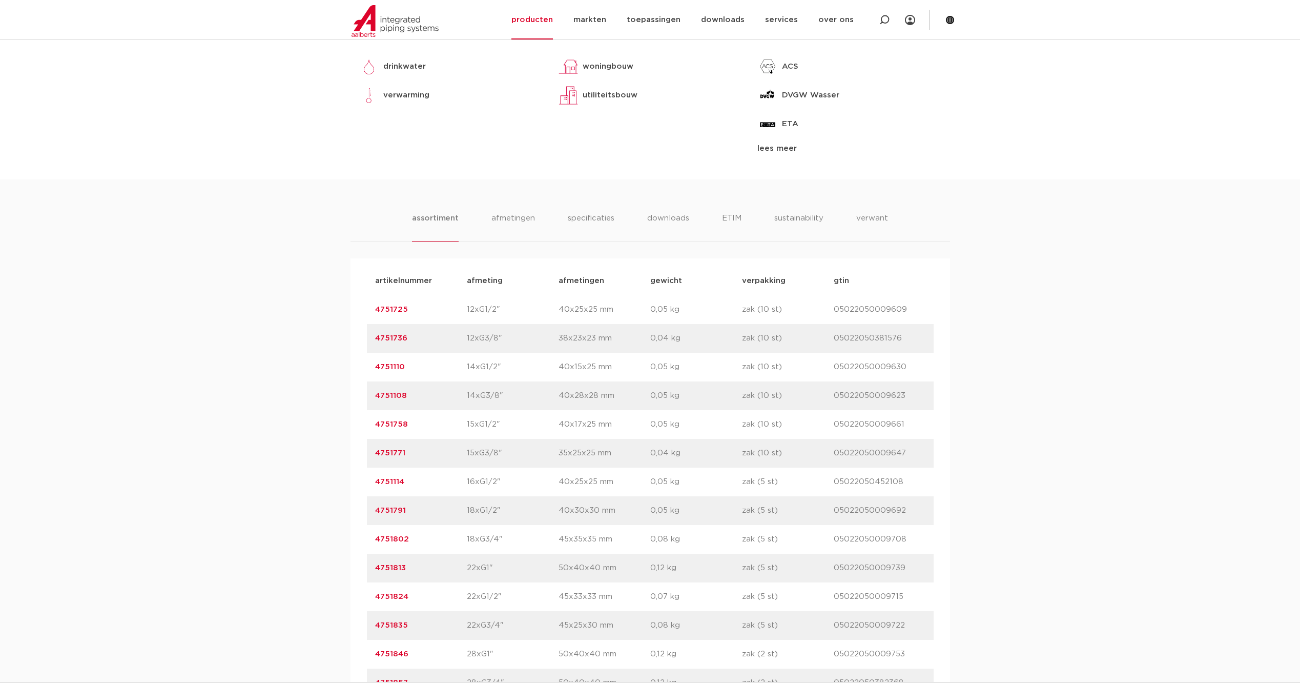
scroll to position [359, 0]
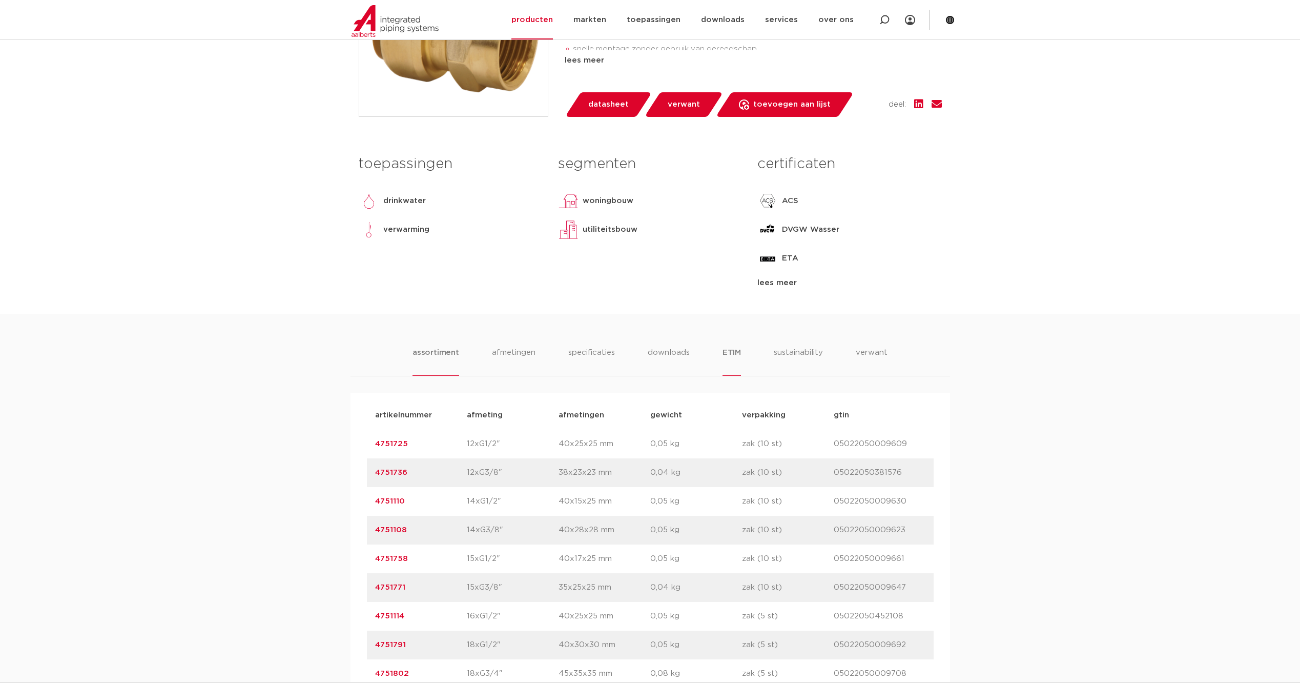
click at [732, 354] on li "ETIM" at bounding box center [732, 360] width 18 height 29
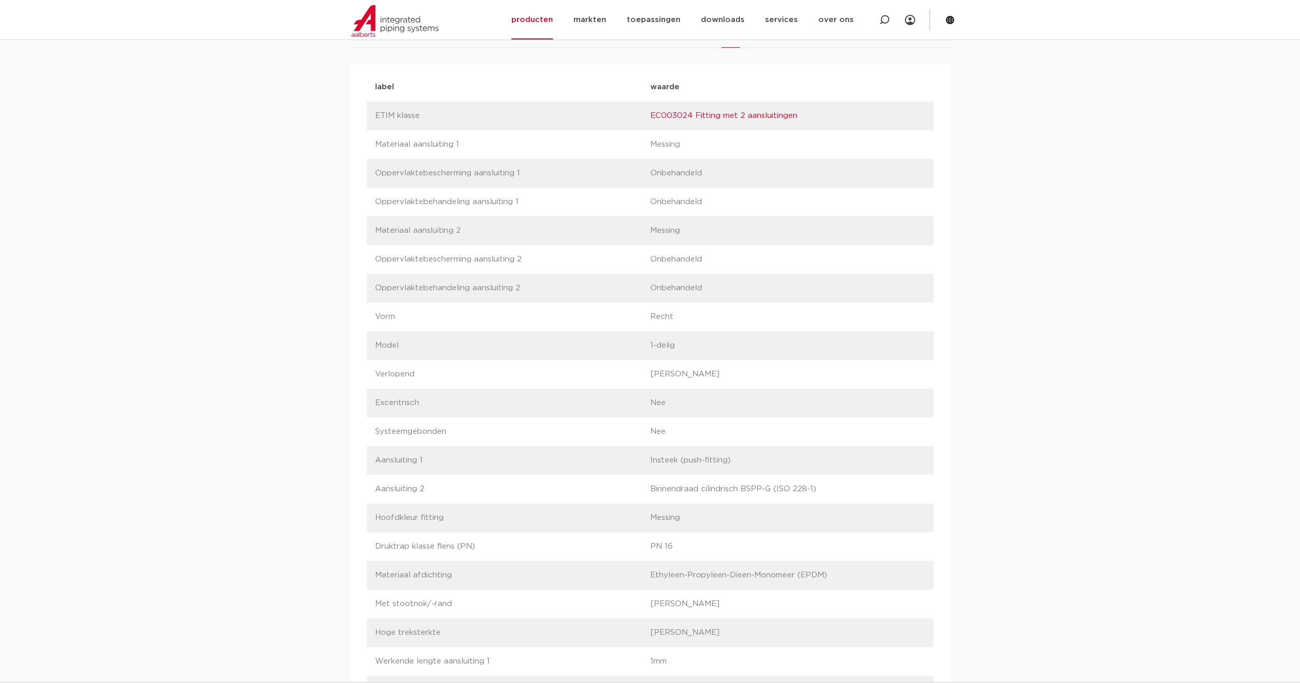
scroll to position [478, 0]
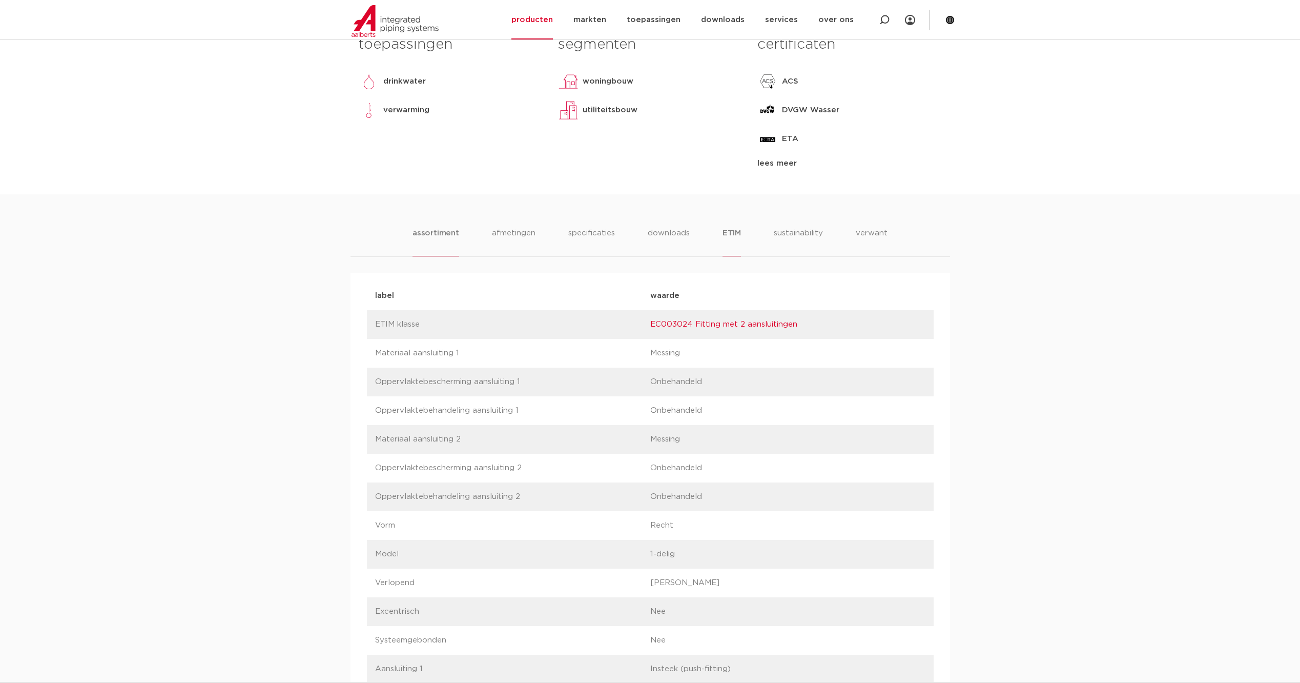
click at [434, 240] on li "assortiment" at bounding box center [436, 241] width 47 height 29
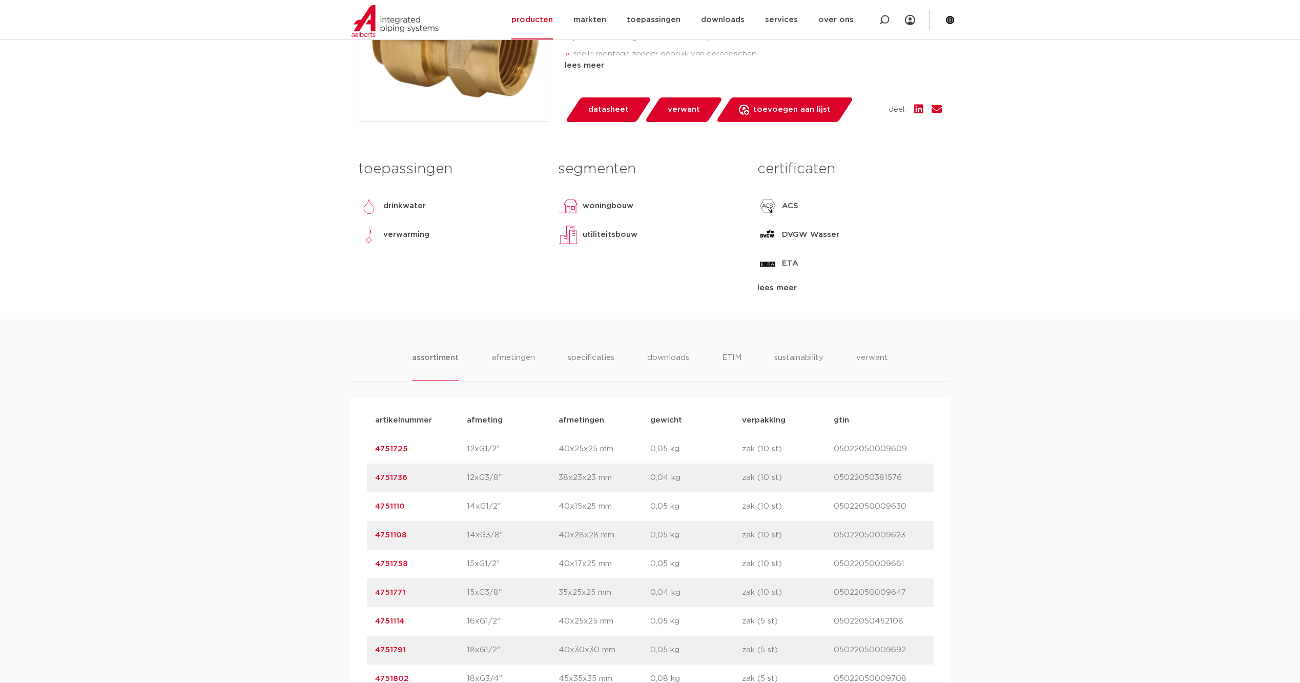
scroll to position [119, 0]
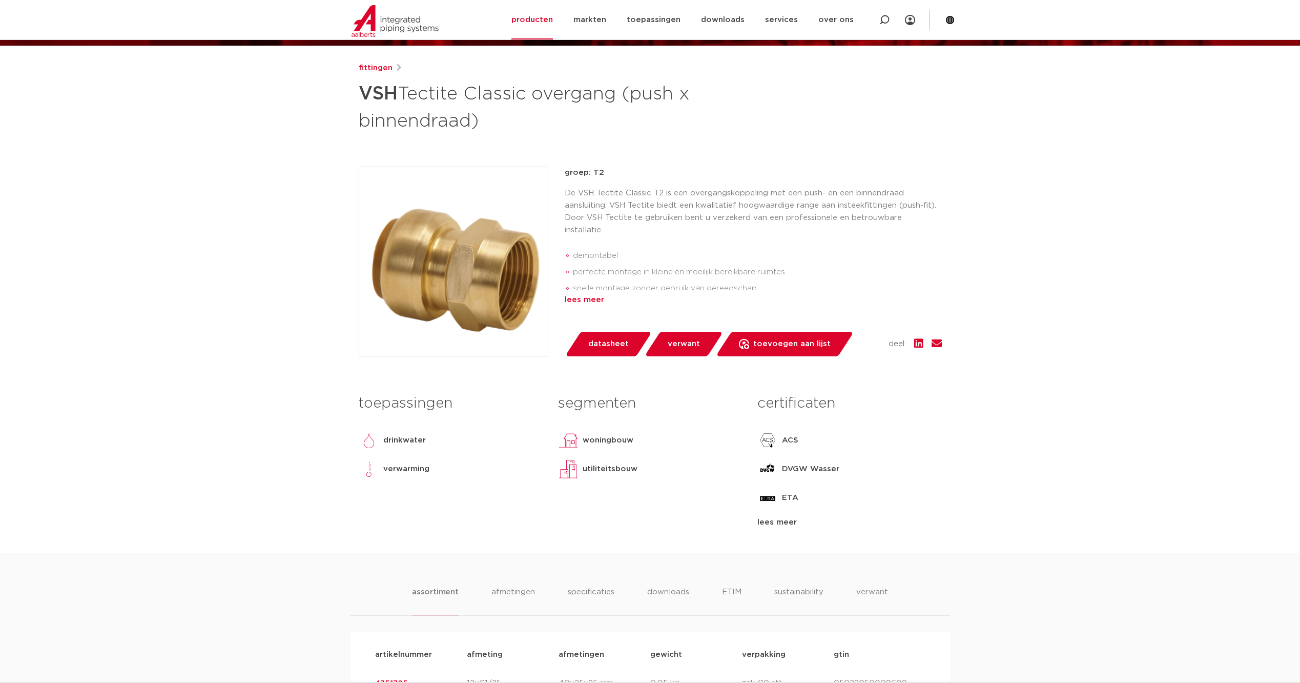
click at [585, 301] on div "lees meer" at bounding box center [753, 300] width 377 height 12
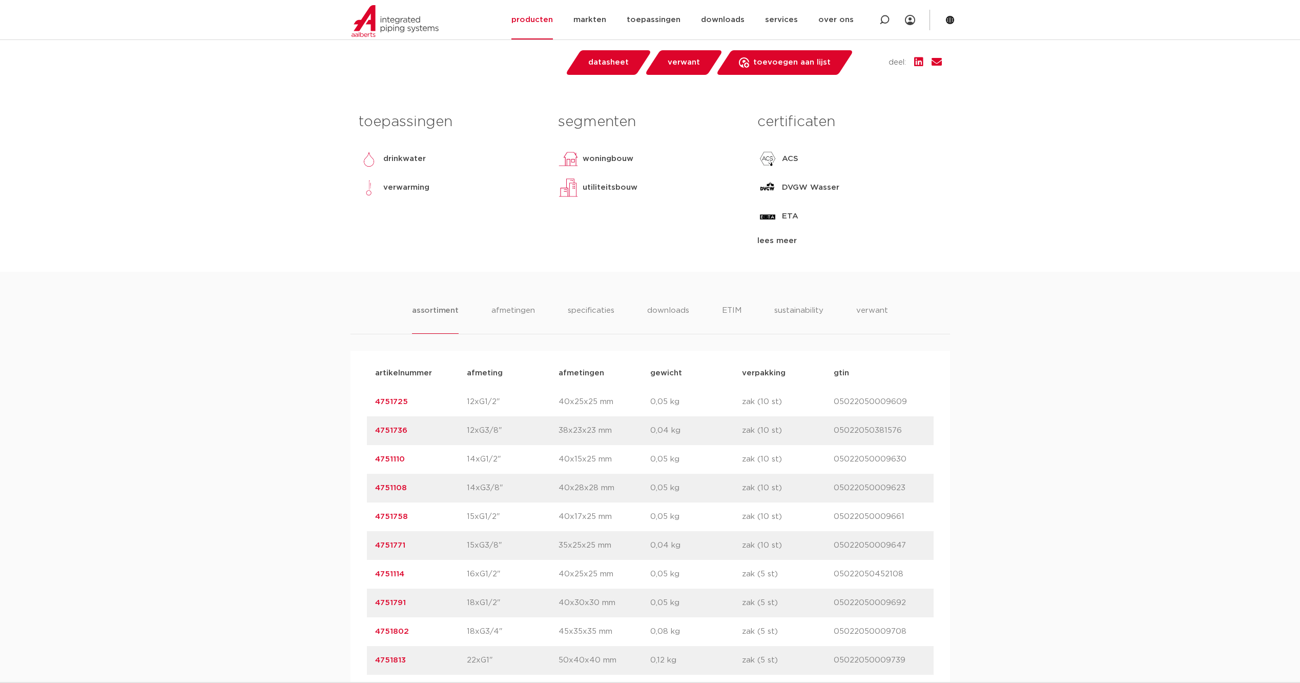
scroll to position [478, 0]
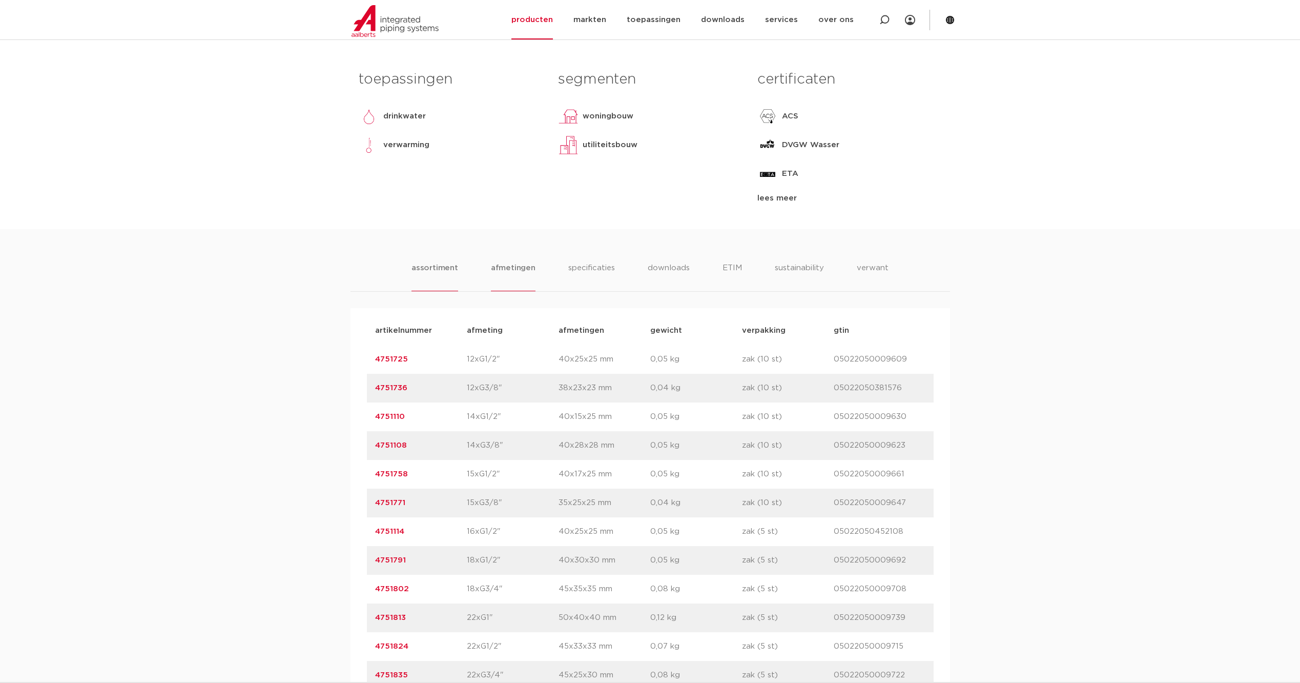
click at [513, 263] on li "afmetingen" at bounding box center [513, 276] width 45 height 29
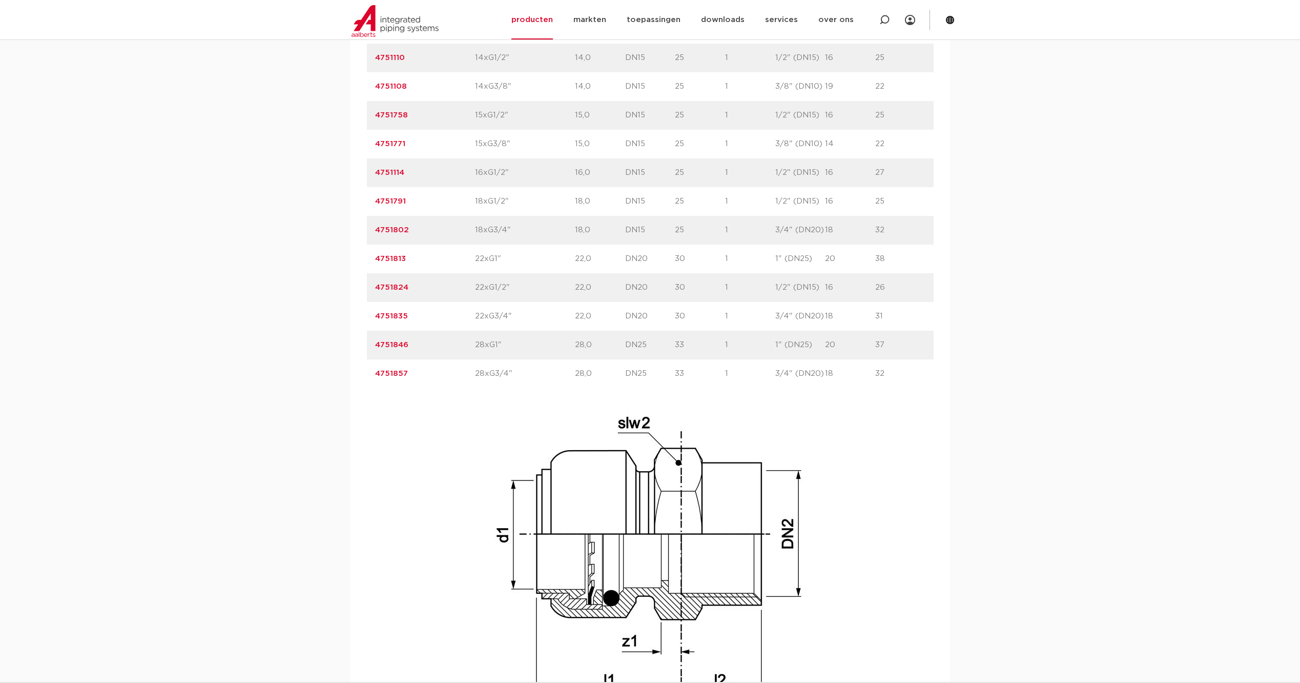
scroll to position [718, 0]
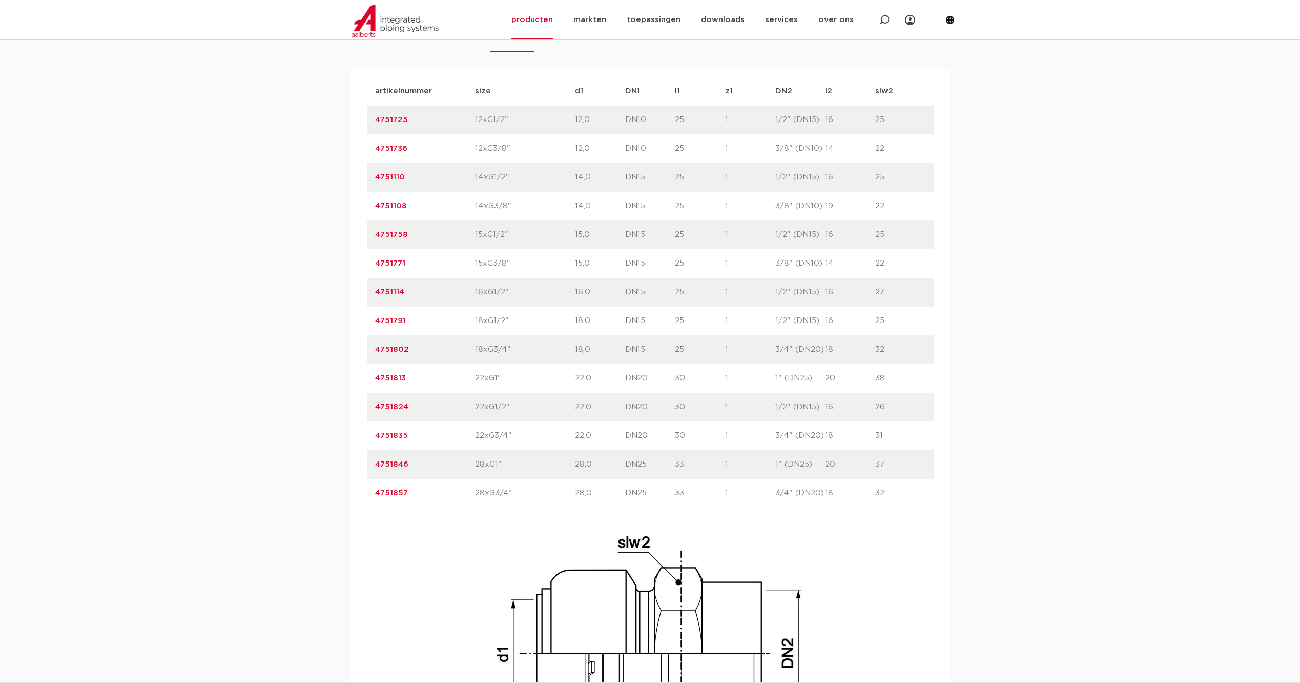
drag, startPoint x: 842, startPoint y: 369, endPoint x: 826, endPoint y: 367, distance: 15.9
click at [826, 372] on p "20" at bounding box center [850, 378] width 50 height 12
